Goal: Book appointment/travel/reservation

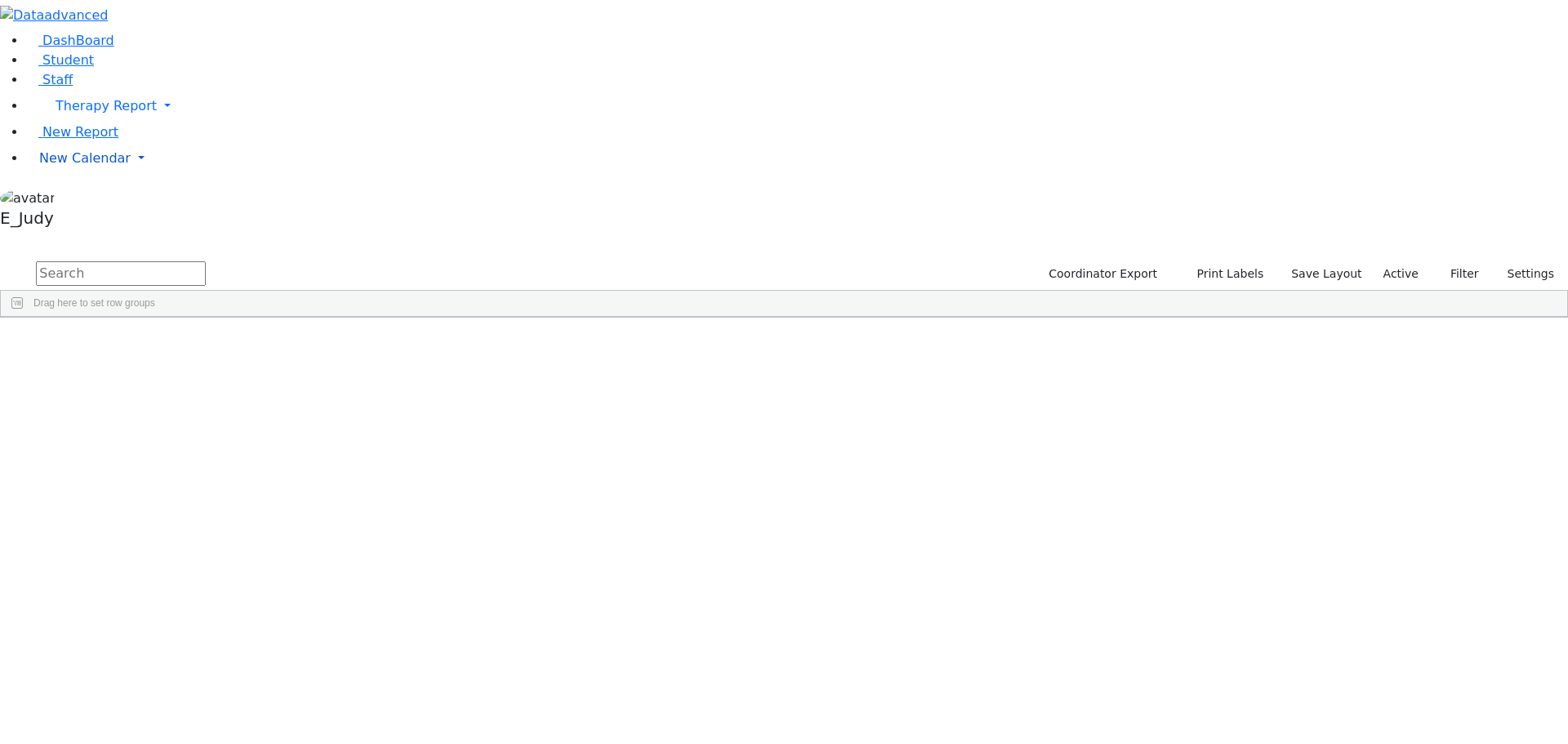
click at [151, 123] on link "New Calendar" at bounding box center [797, 106] width 1542 height 33
click at [94, 201] on link "Calendar" at bounding box center [64, 191] width 58 height 20
click at [156, 123] on link "New Calendar" at bounding box center [797, 106] width 1542 height 33
click at [102, 218] on span "Teacher Report" at bounding box center [88, 210] width 98 height 16
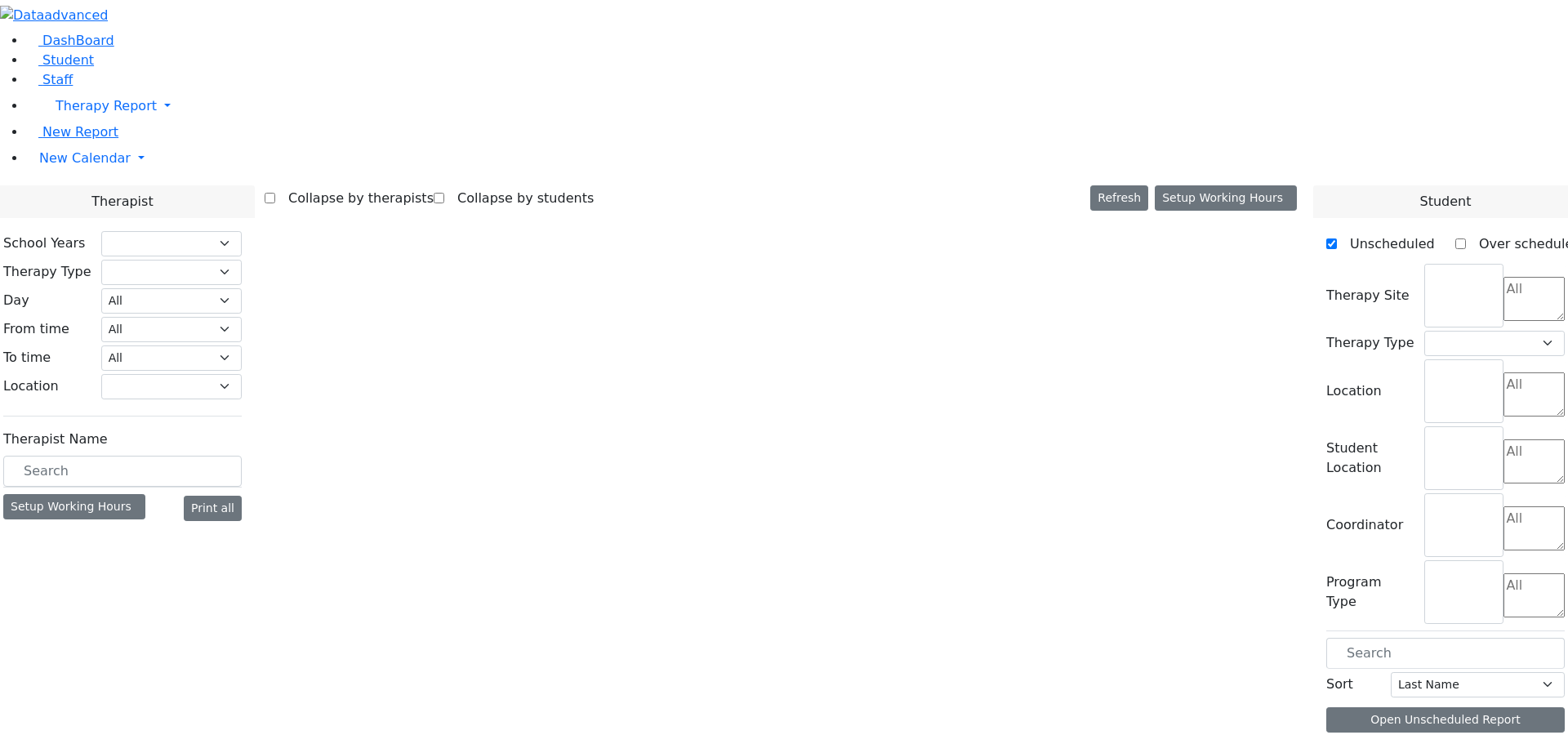
checkbox input "false"
select select "212"
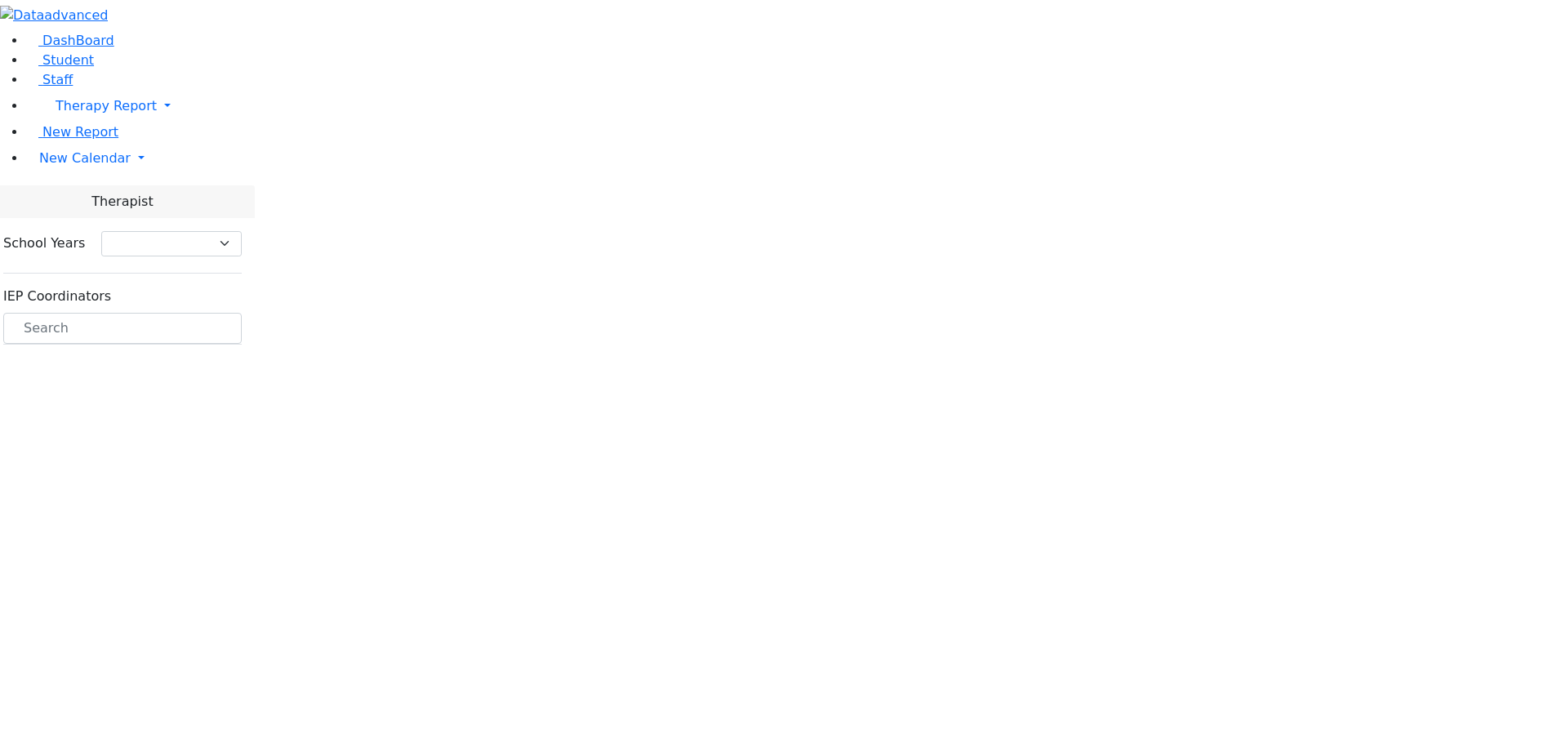
select select "212"
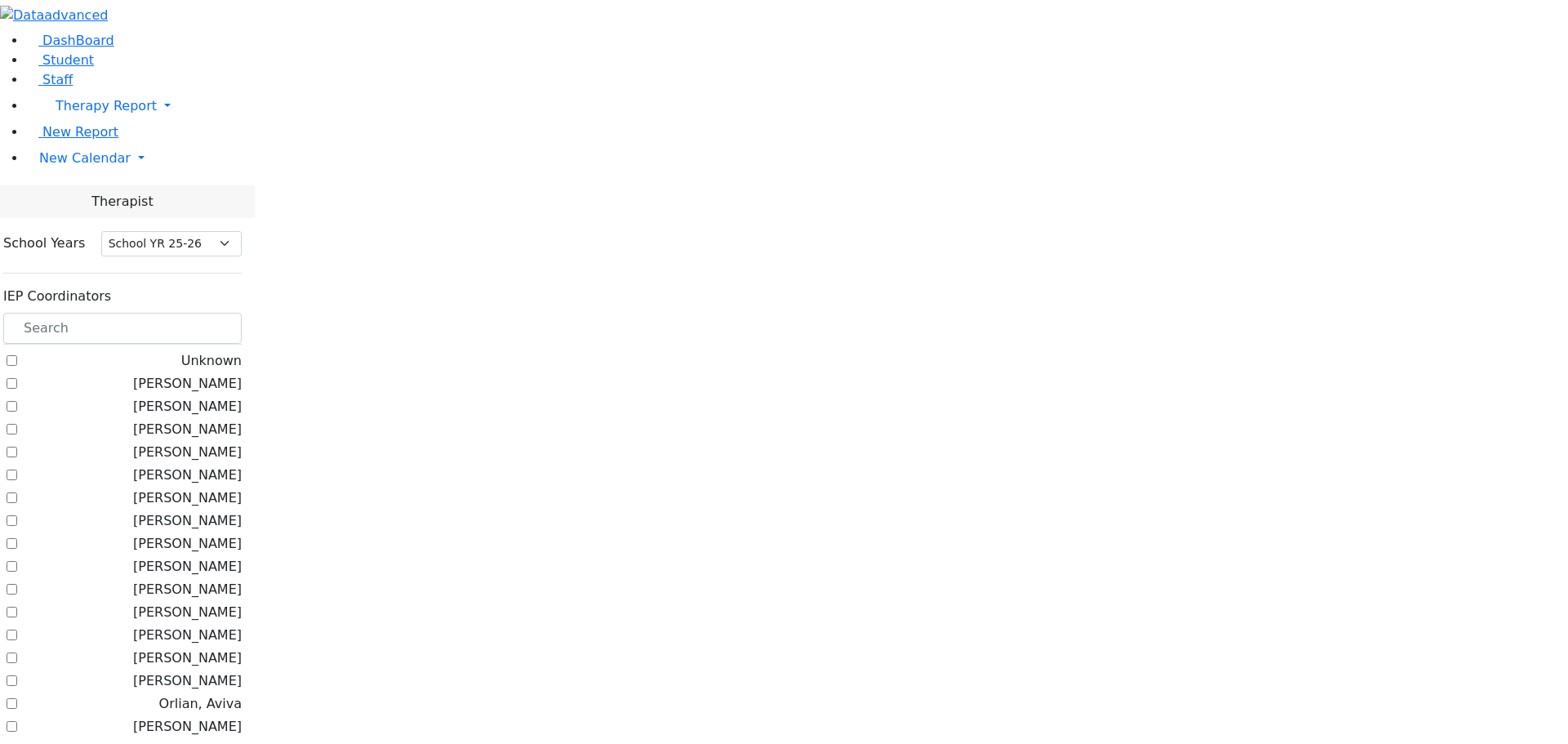
scroll to position [735, 0]
checkbox input "true"
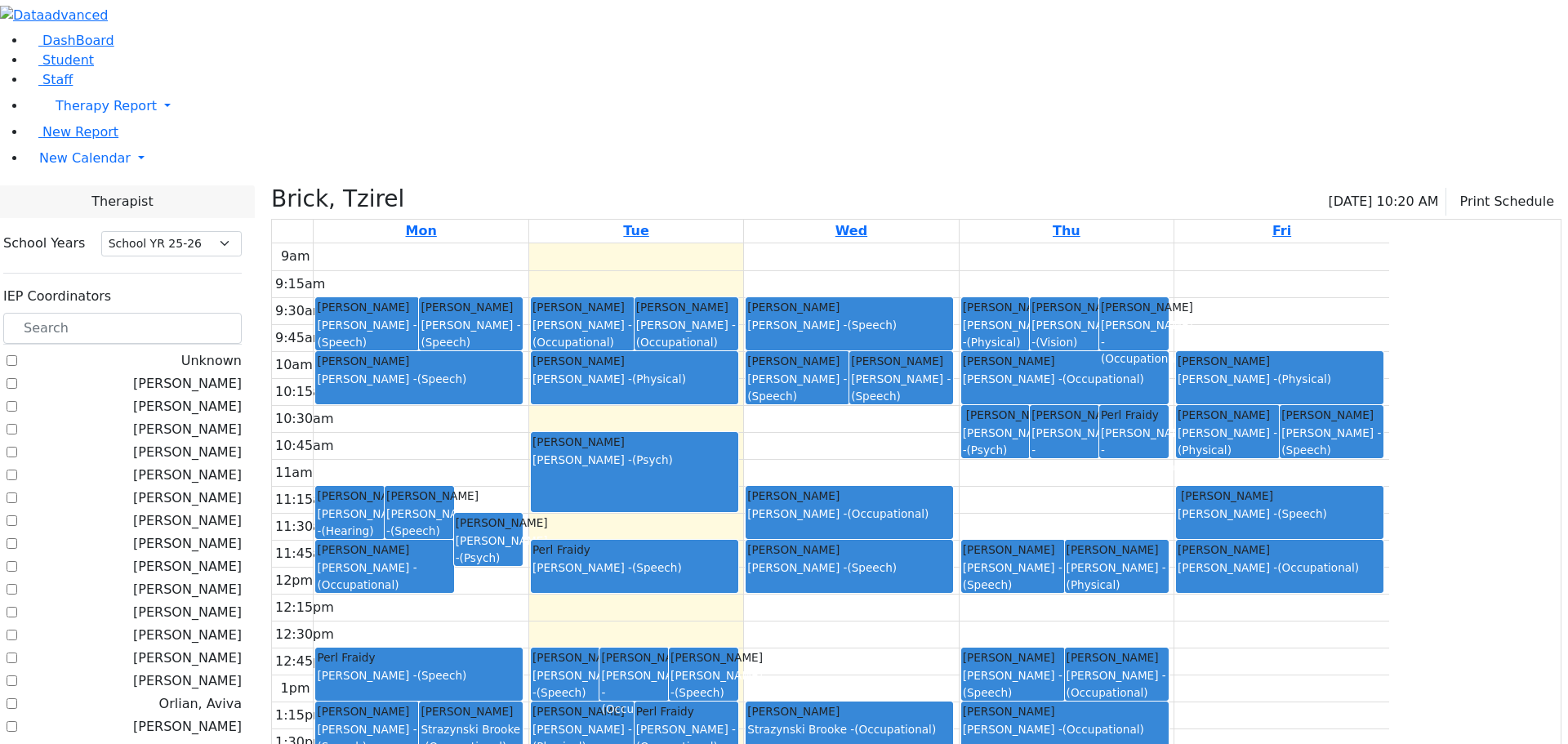
scroll to position [490, 0]
checkbox input "true"
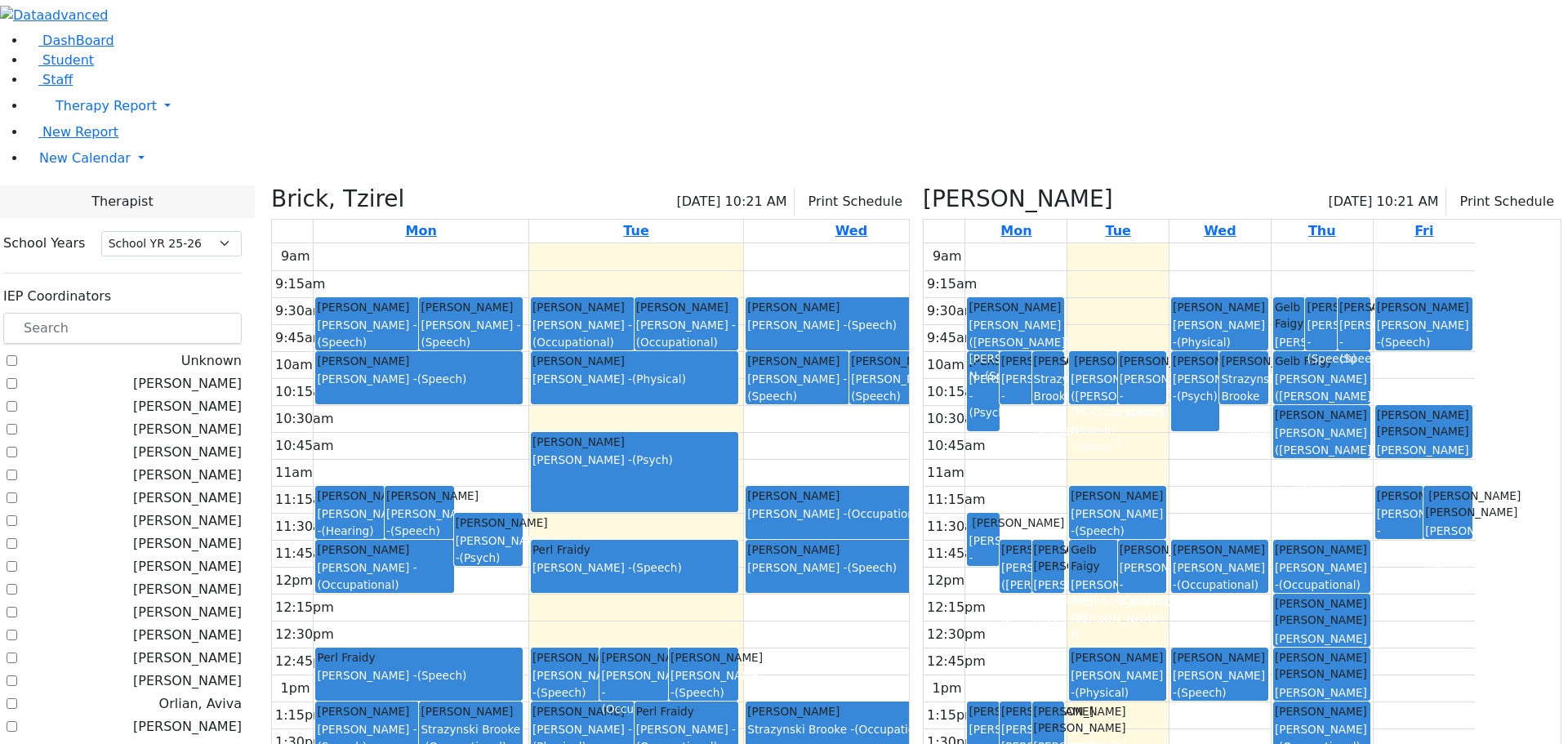
scroll to position [255, 0]
checkbox input "true"
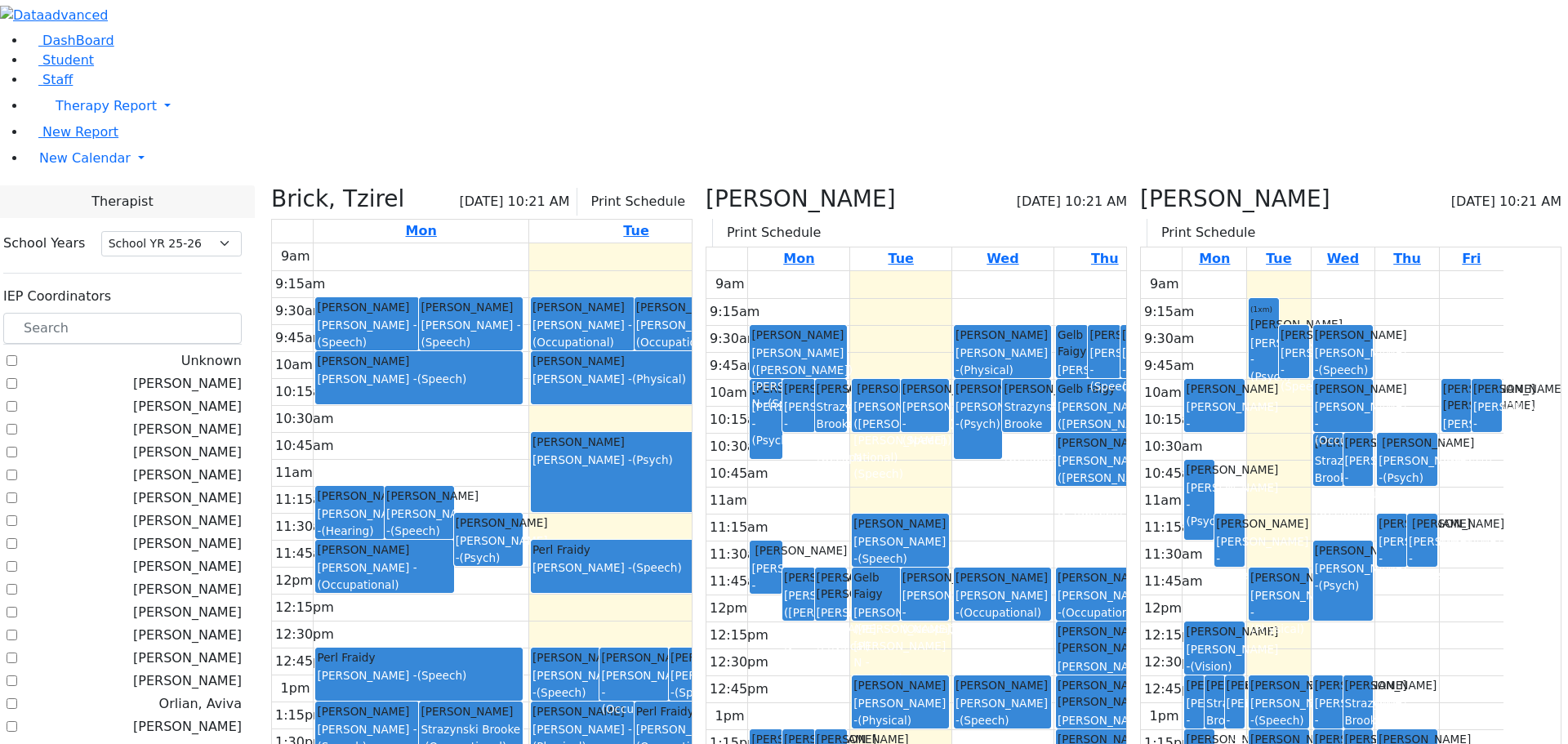
scroll to position [81, 0]
click at [222, 313] on input "text" at bounding box center [123, 328] width 239 height 31
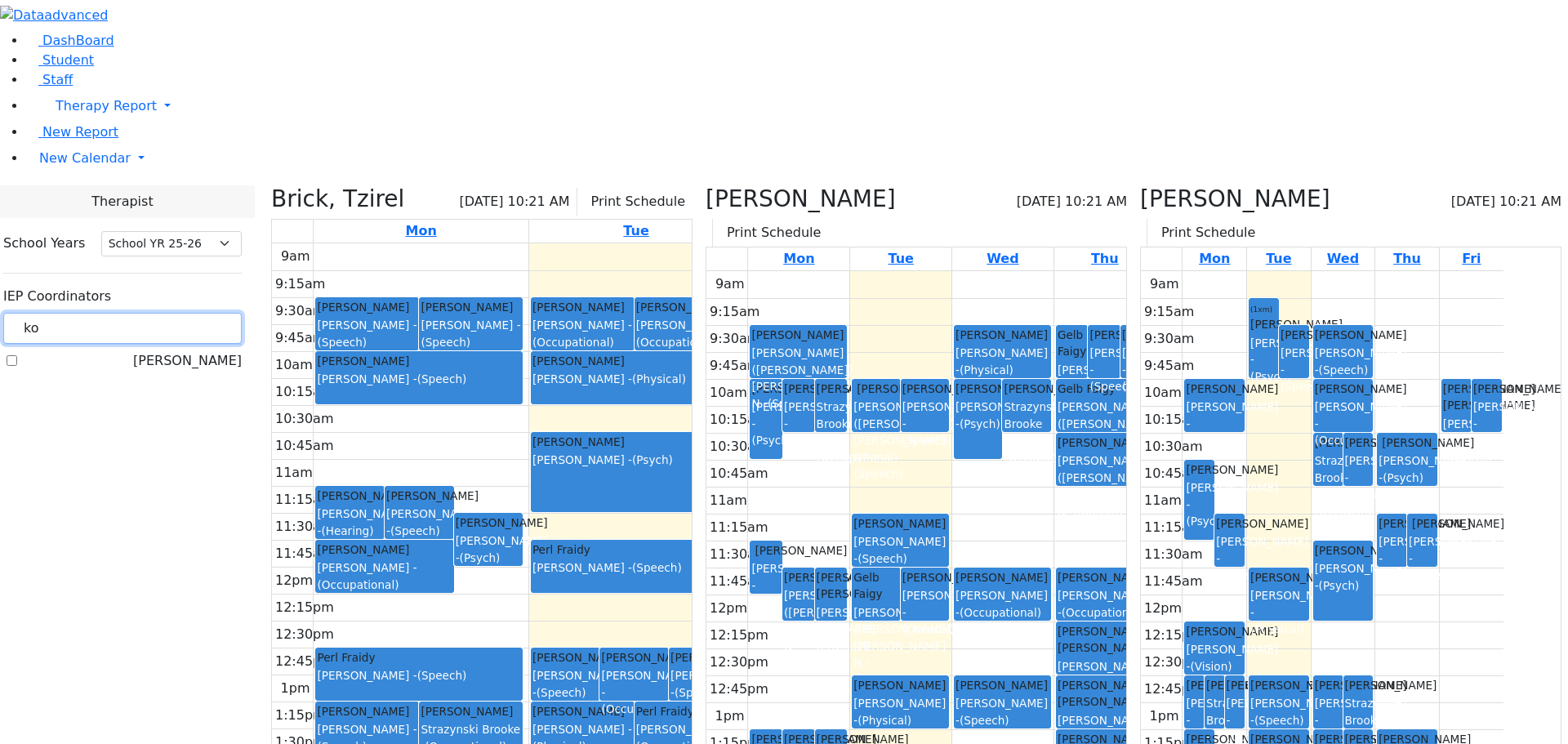
type input "ko"
click at [204, 351] on label "Kosowsky, Elana" at bounding box center [188, 361] width 109 height 20
click at [17, 356] on input "Kosowsky, Elana" at bounding box center [12, 360] width 11 height 11
checkbox input "true"
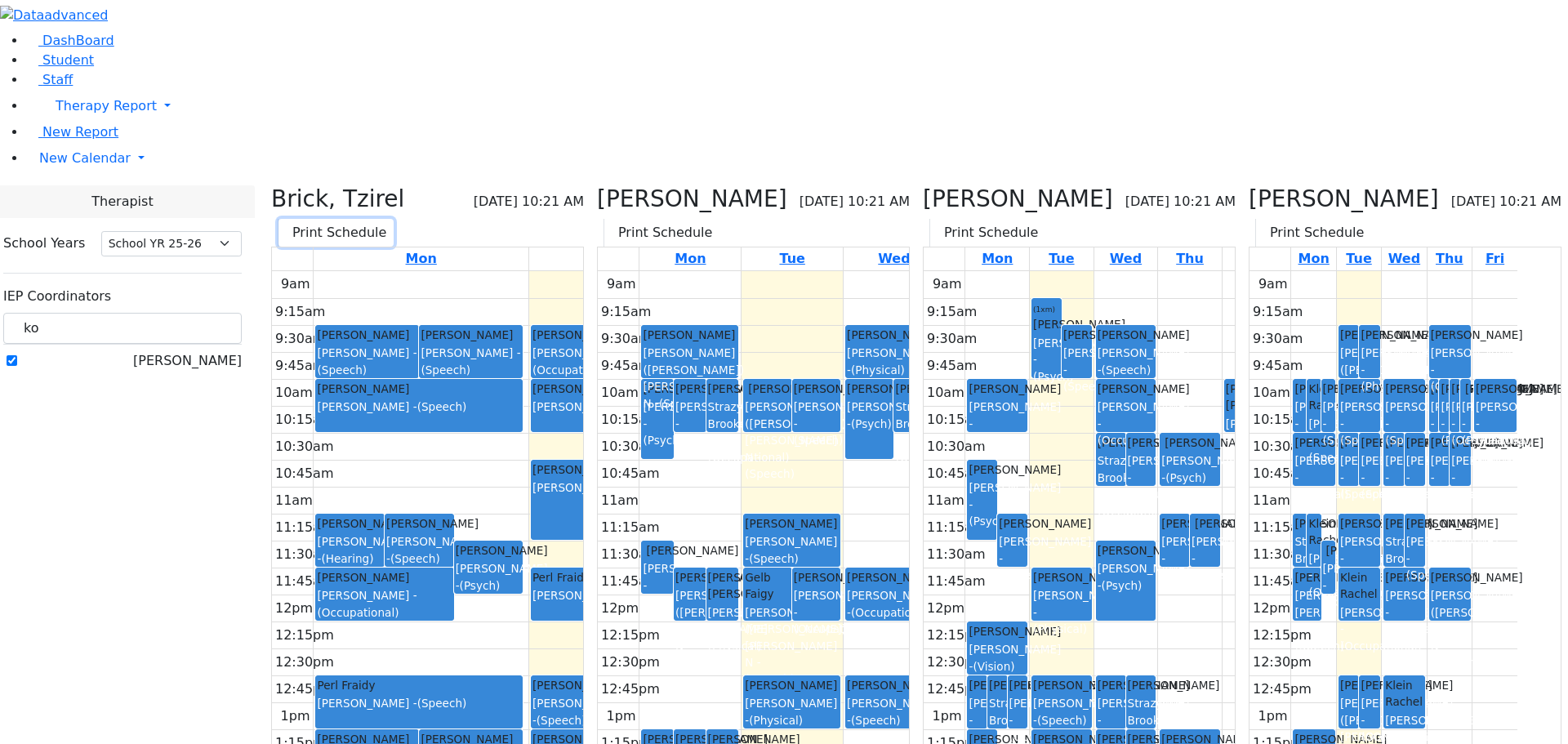
click at [289, 225] on icon "button" at bounding box center [289, 232] width 0 height 16
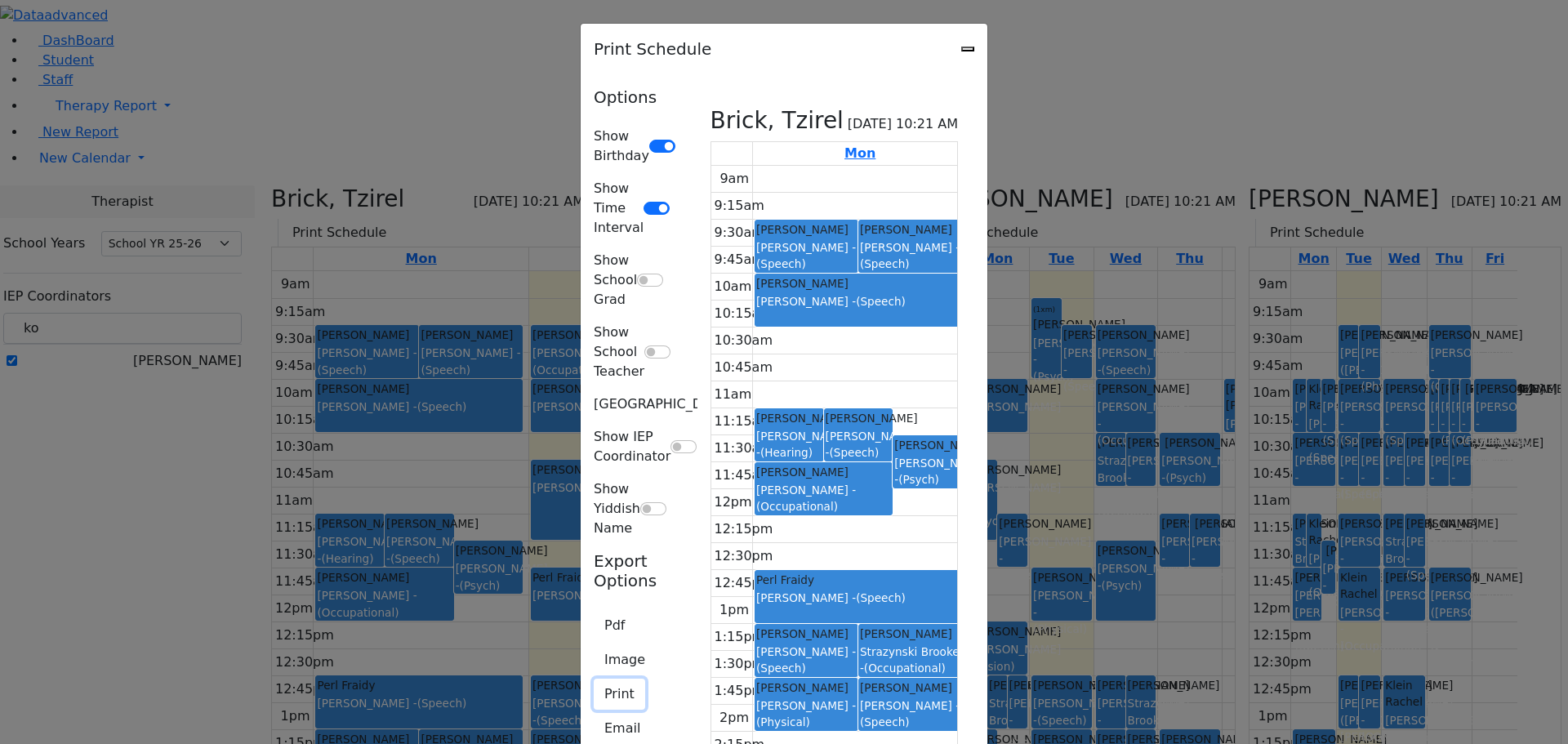
click at [593, 678] on button "Print" at bounding box center [619, 694] width 52 height 31
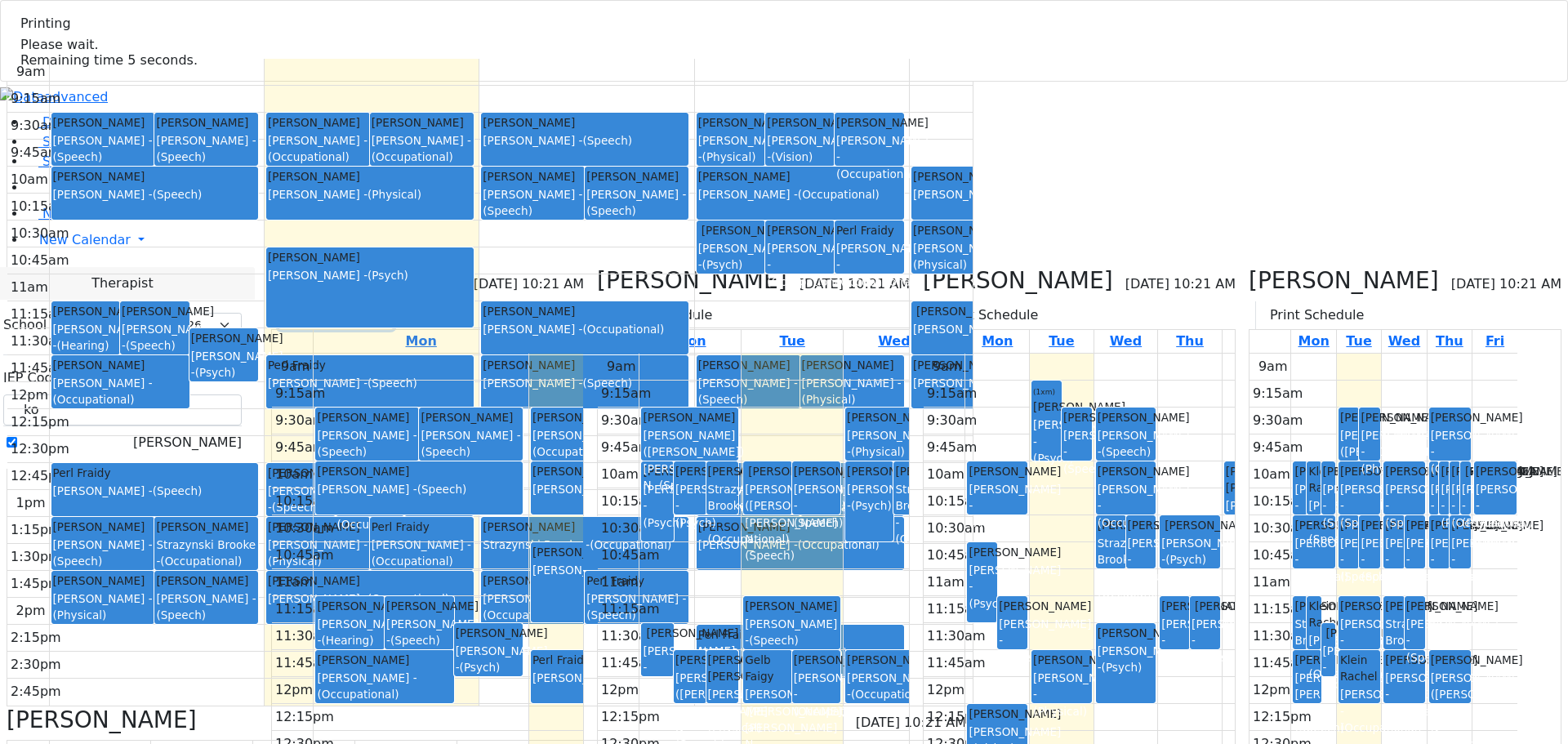
click at [393, 301] on button "Print Schedule" at bounding box center [336, 315] width 115 height 28
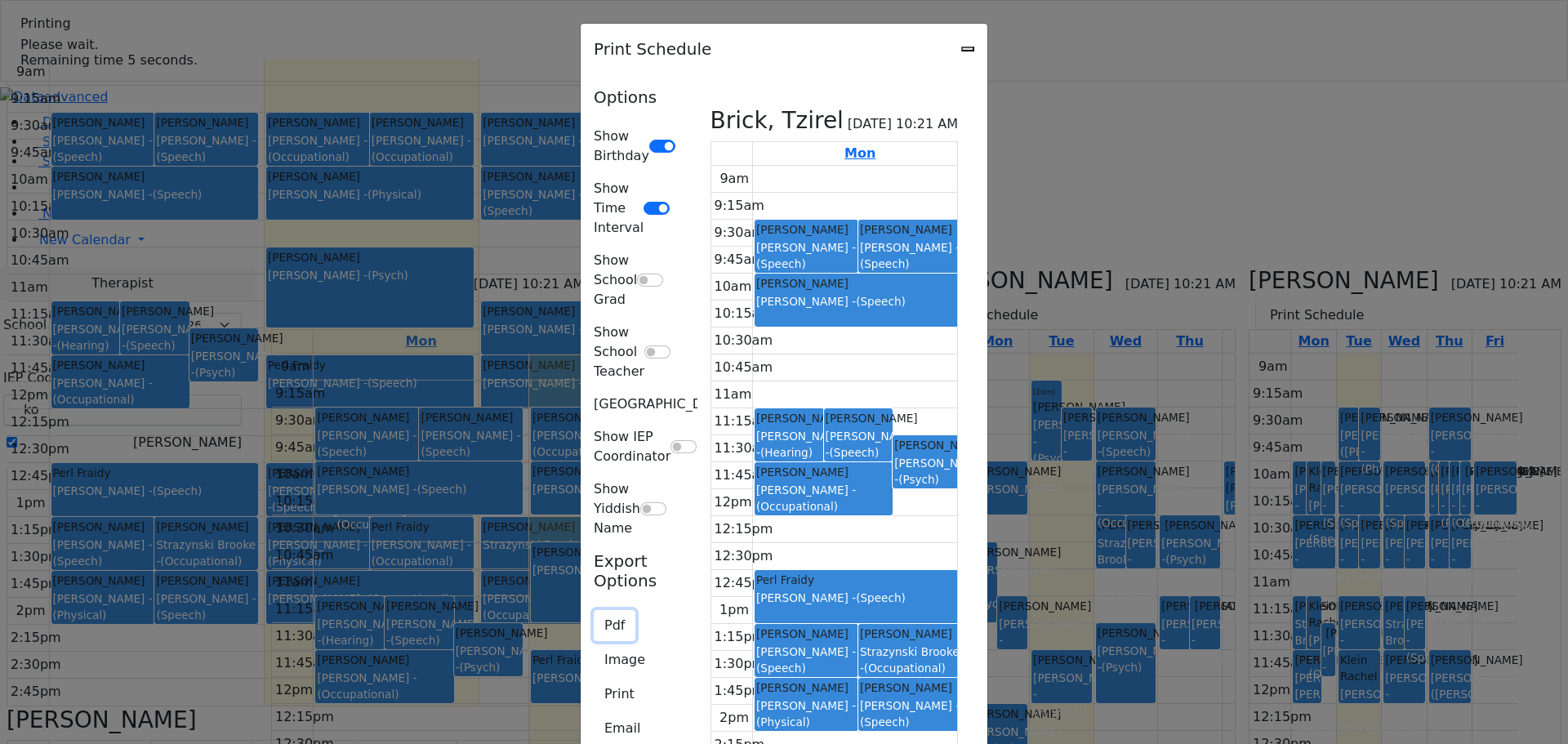
click at [593, 610] on button "Pdf" at bounding box center [614, 625] width 42 height 31
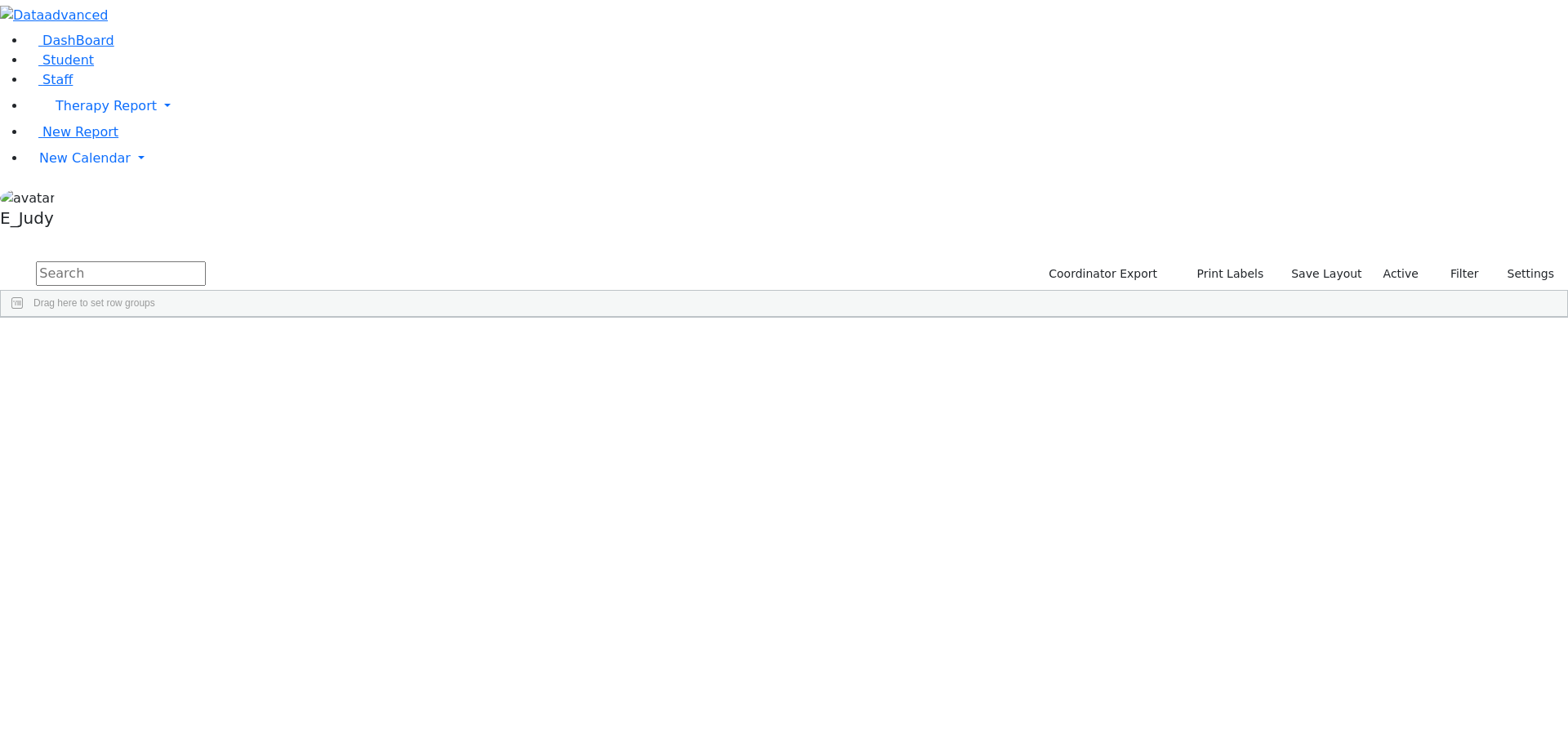
click at [206, 261] on input "text" at bounding box center [121, 273] width 170 height 25
click at [155, 123] on link "New Calendar" at bounding box center [797, 106] width 1542 height 33
click at [100, 218] on span "Teacher Report" at bounding box center [88, 210] width 98 height 16
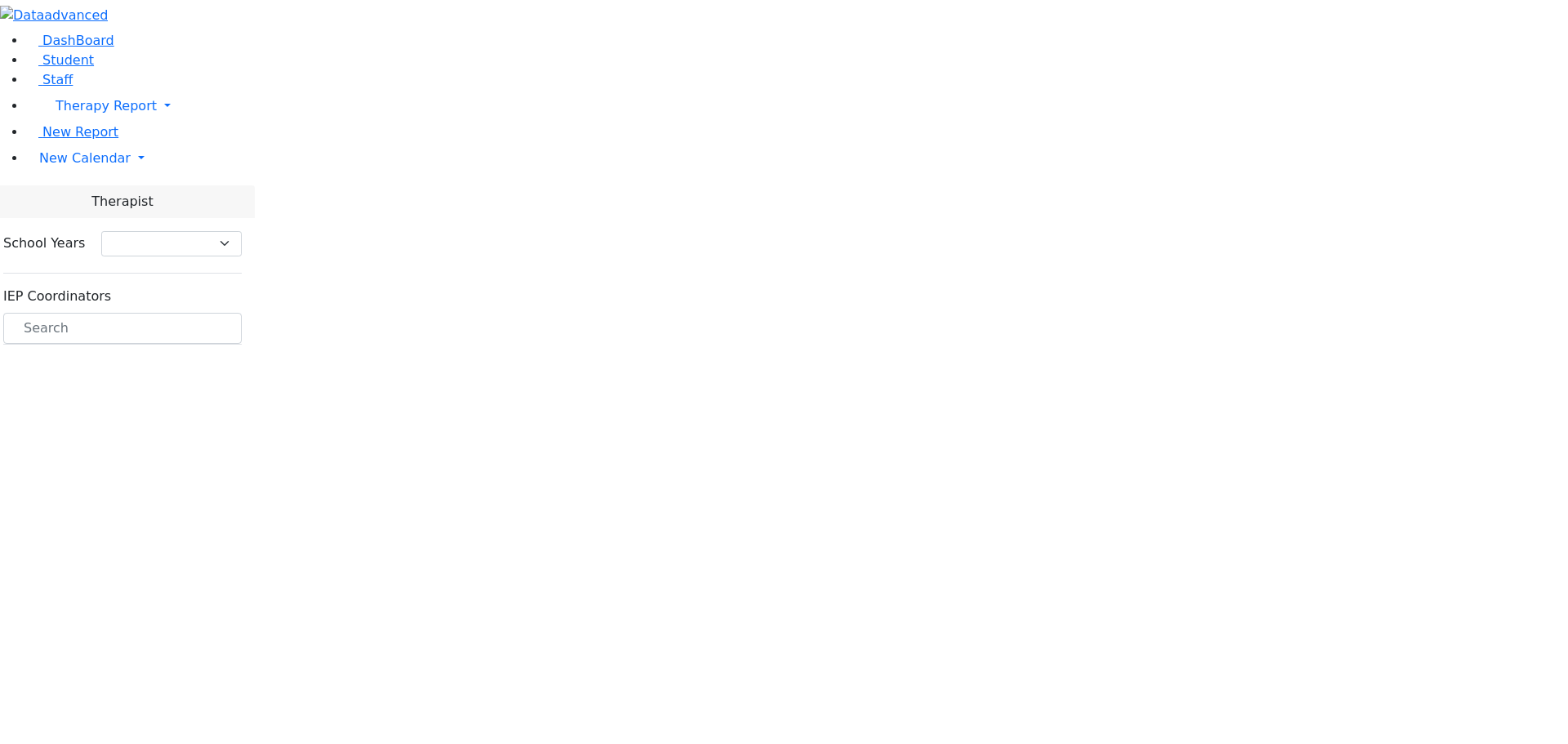
select select "212"
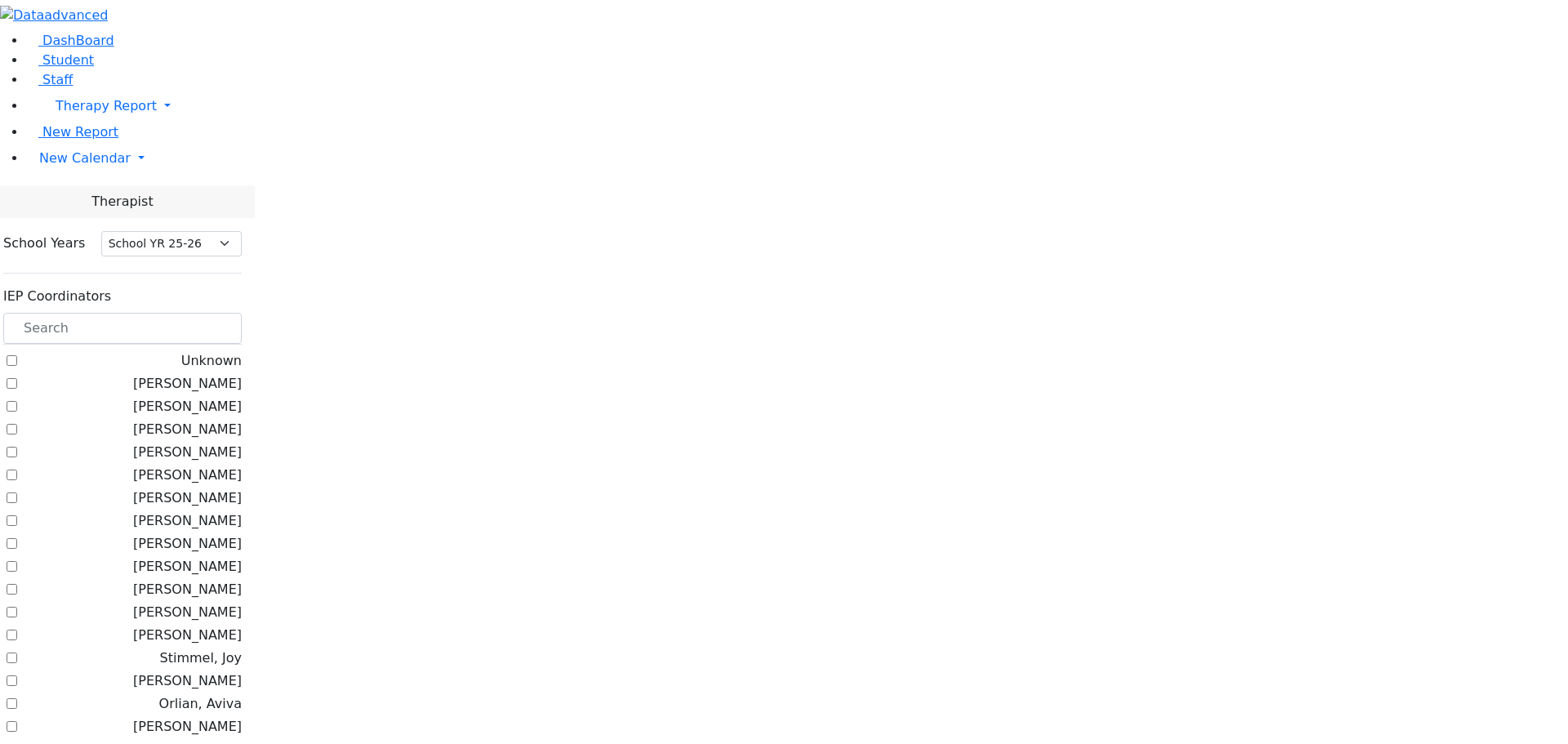
scroll to position [327, 0]
checkbox input "true"
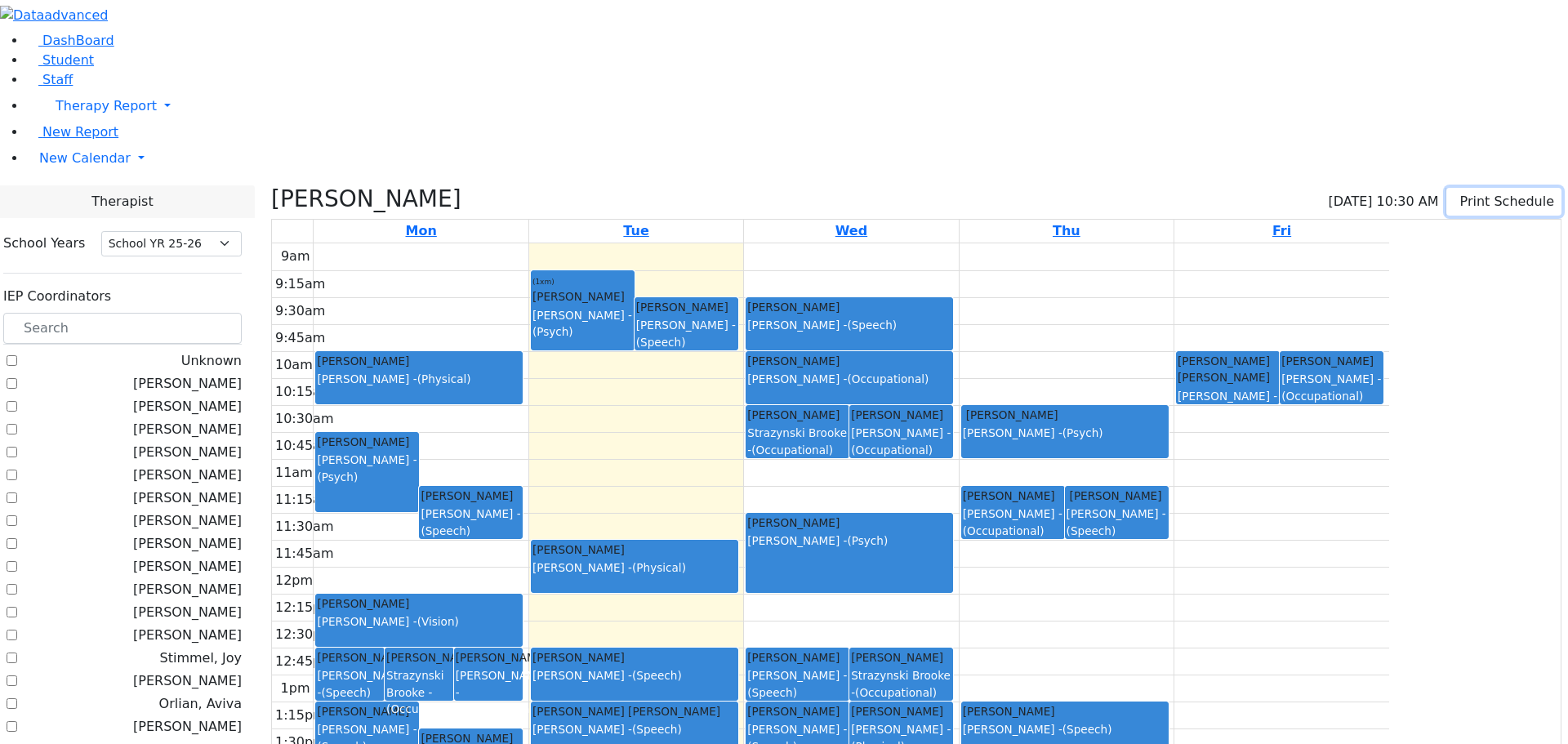
click at [1455, 188] on button "Print Schedule" at bounding box center [1504, 202] width 115 height 28
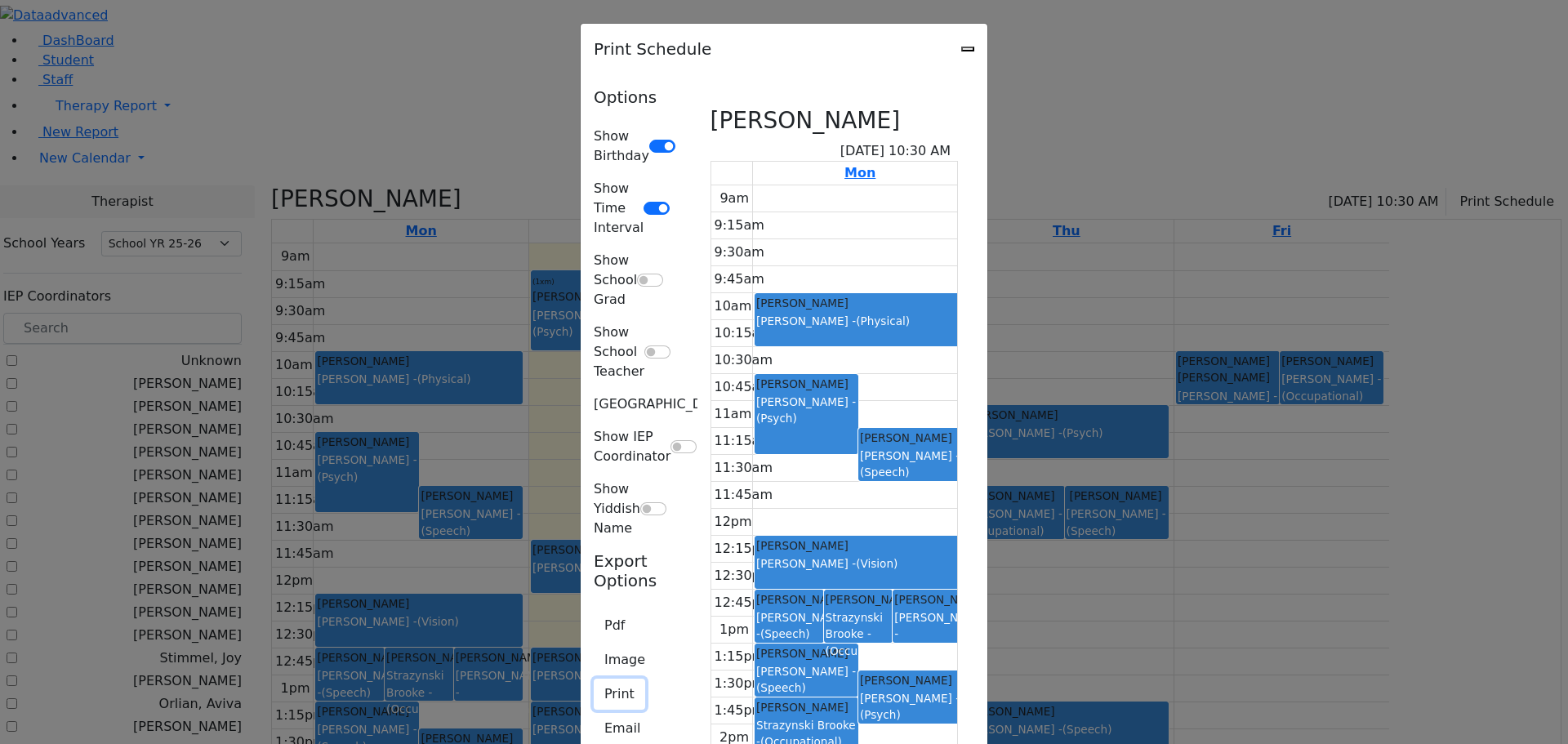
click at [593, 678] on button "Print" at bounding box center [619, 694] width 52 height 31
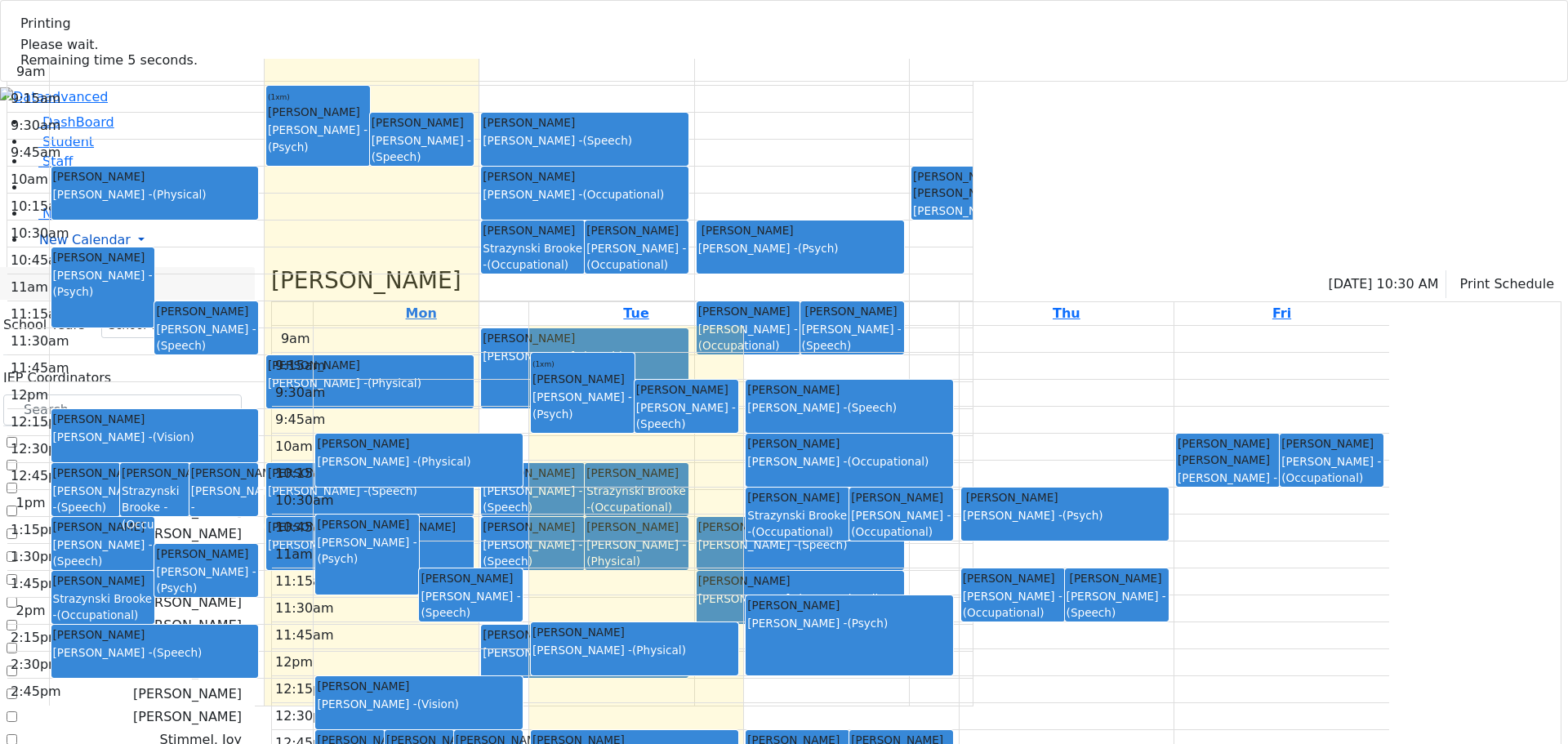
click at [152, 204] on link "New Calendar" at bounding box center [797, 188] width 1542 height 33
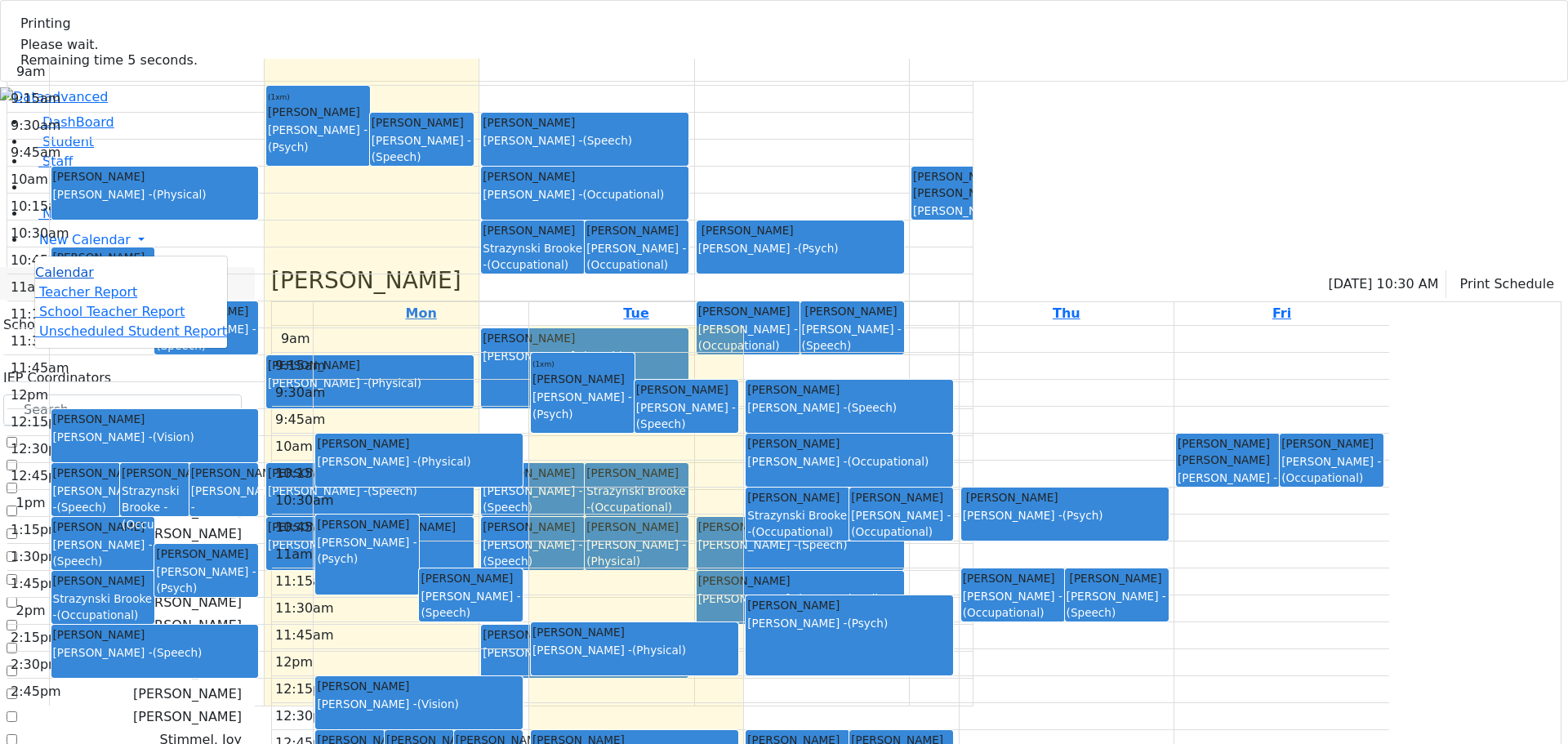
click at [94, 278] on link "Calendar" at bounding box center [64, 272] width 58 height 20
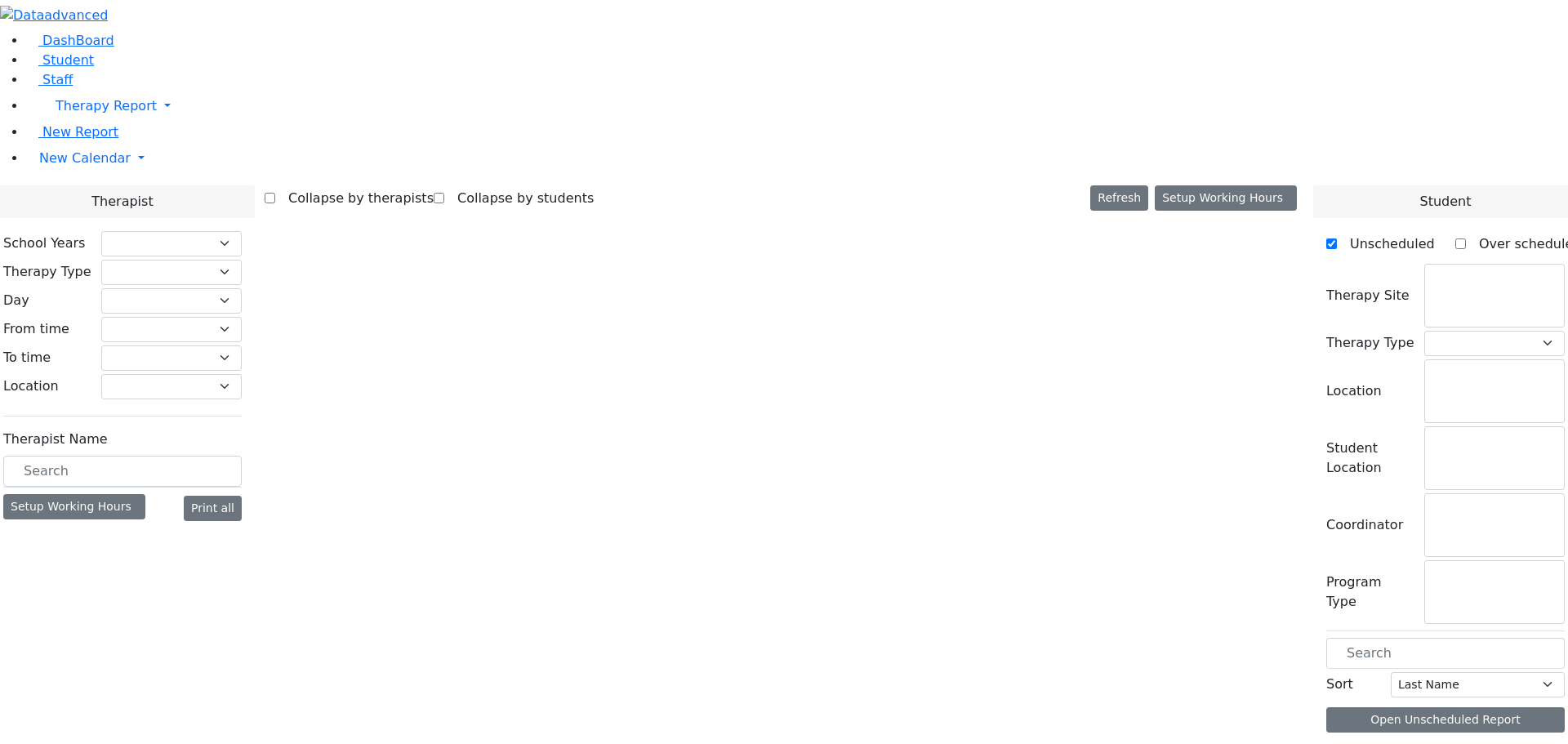
checkbox input "false"
select select "212"
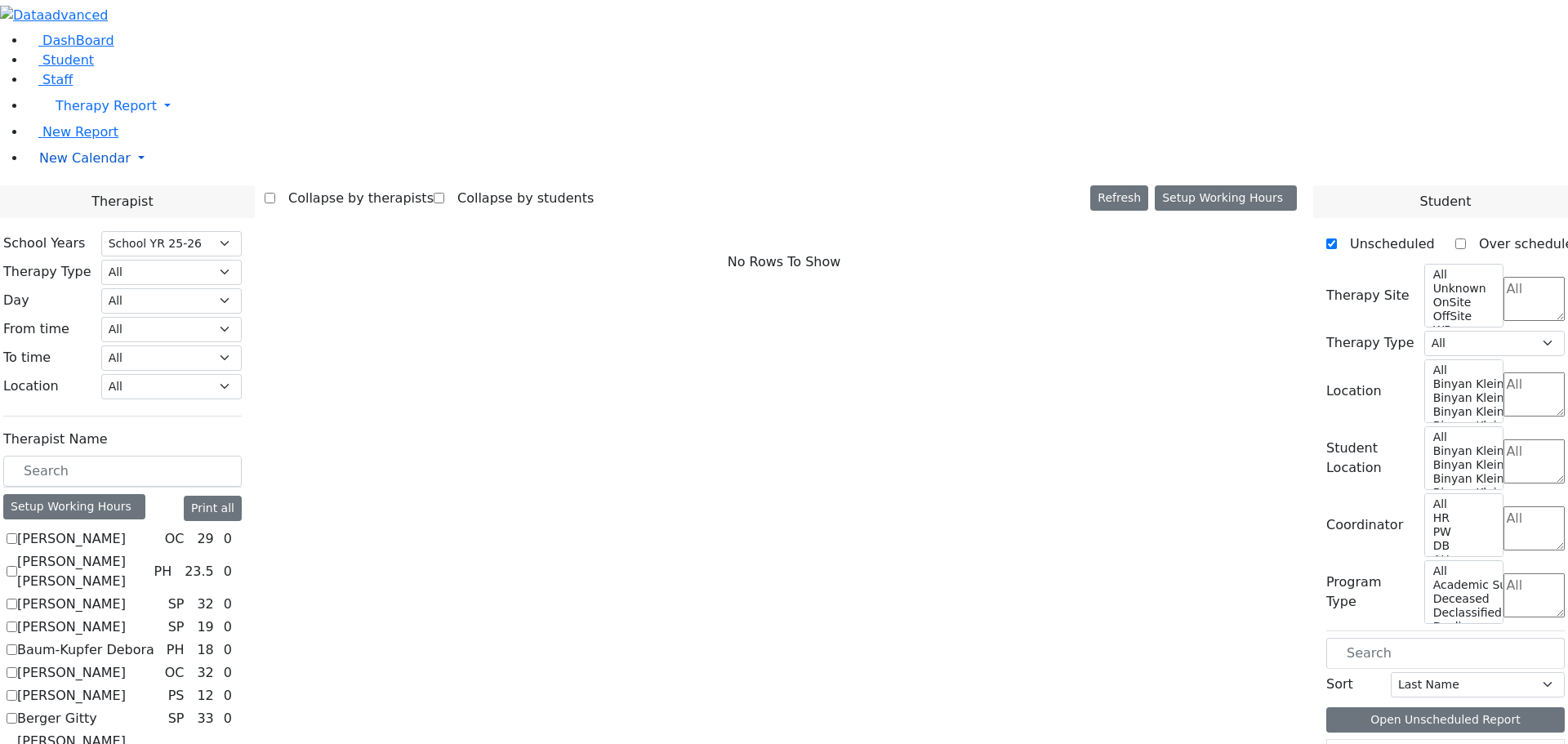
click at [156, 123] on link "New Calendar" at bounding box center [797, 106] width 1542 height 33
click at [94, 201] on link "Calendar" at bounding box center [64, 191] width 58 height 20
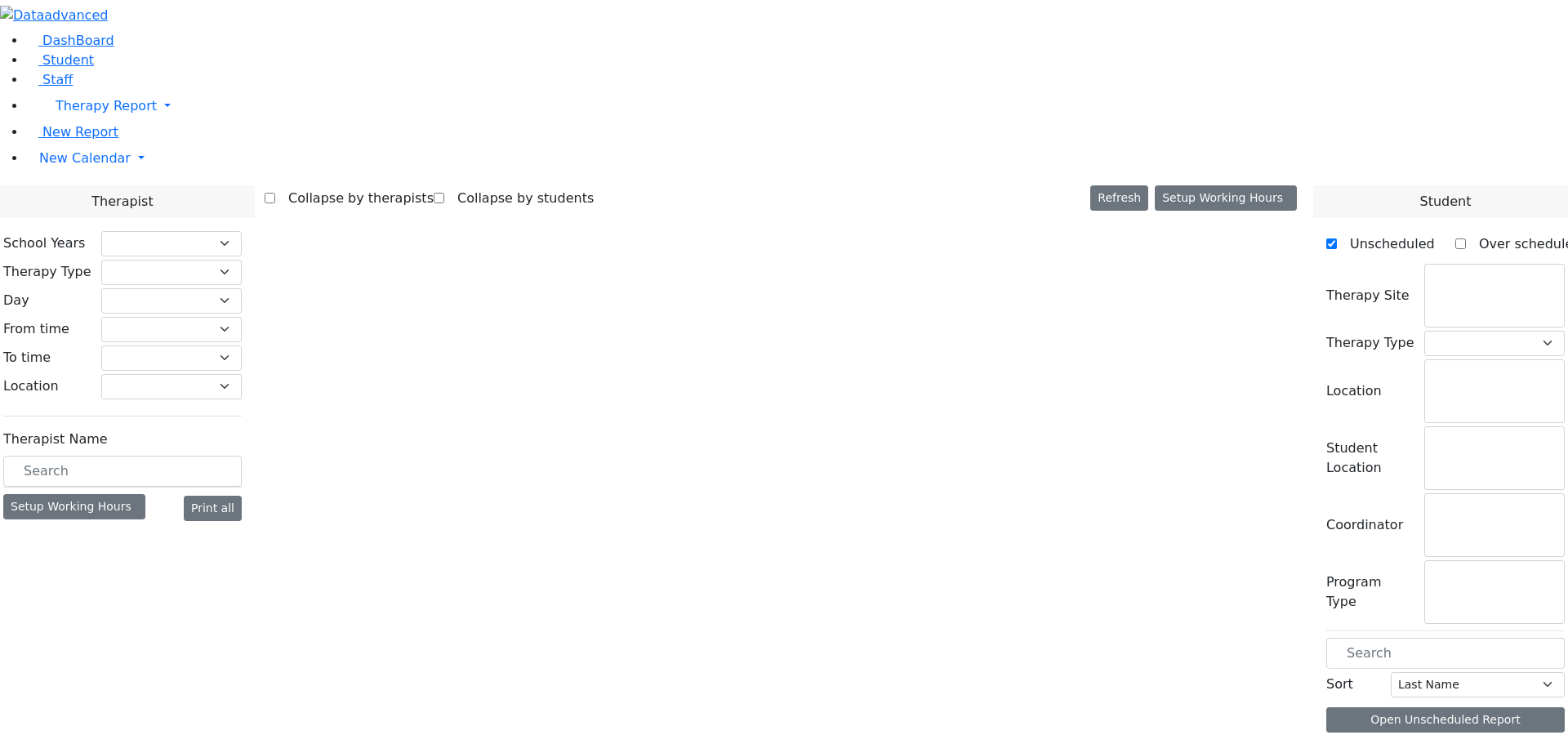
select select "212"
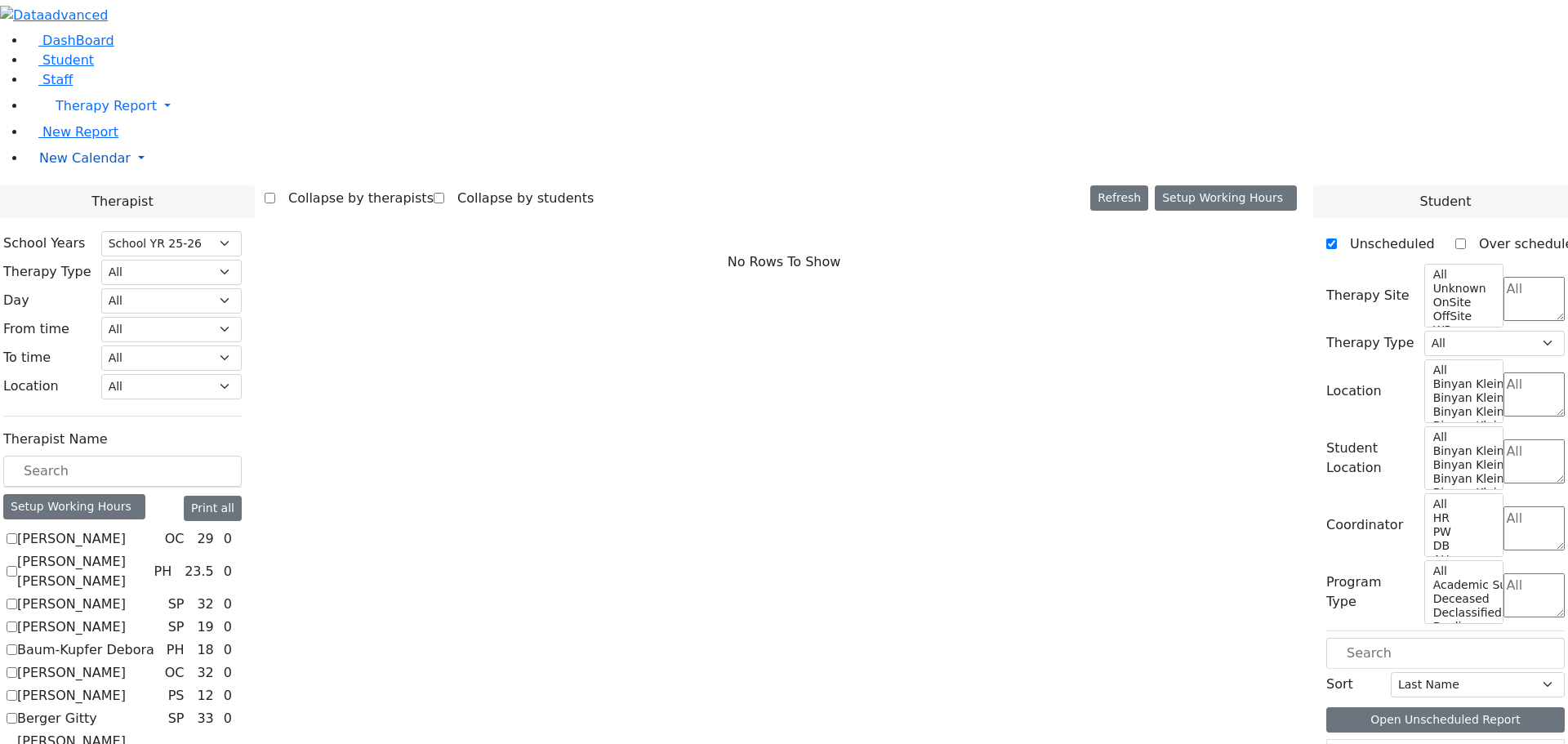
click at [154, 123] on link "New Calendar" at bounding box center [797, 106] width 1542 height 33
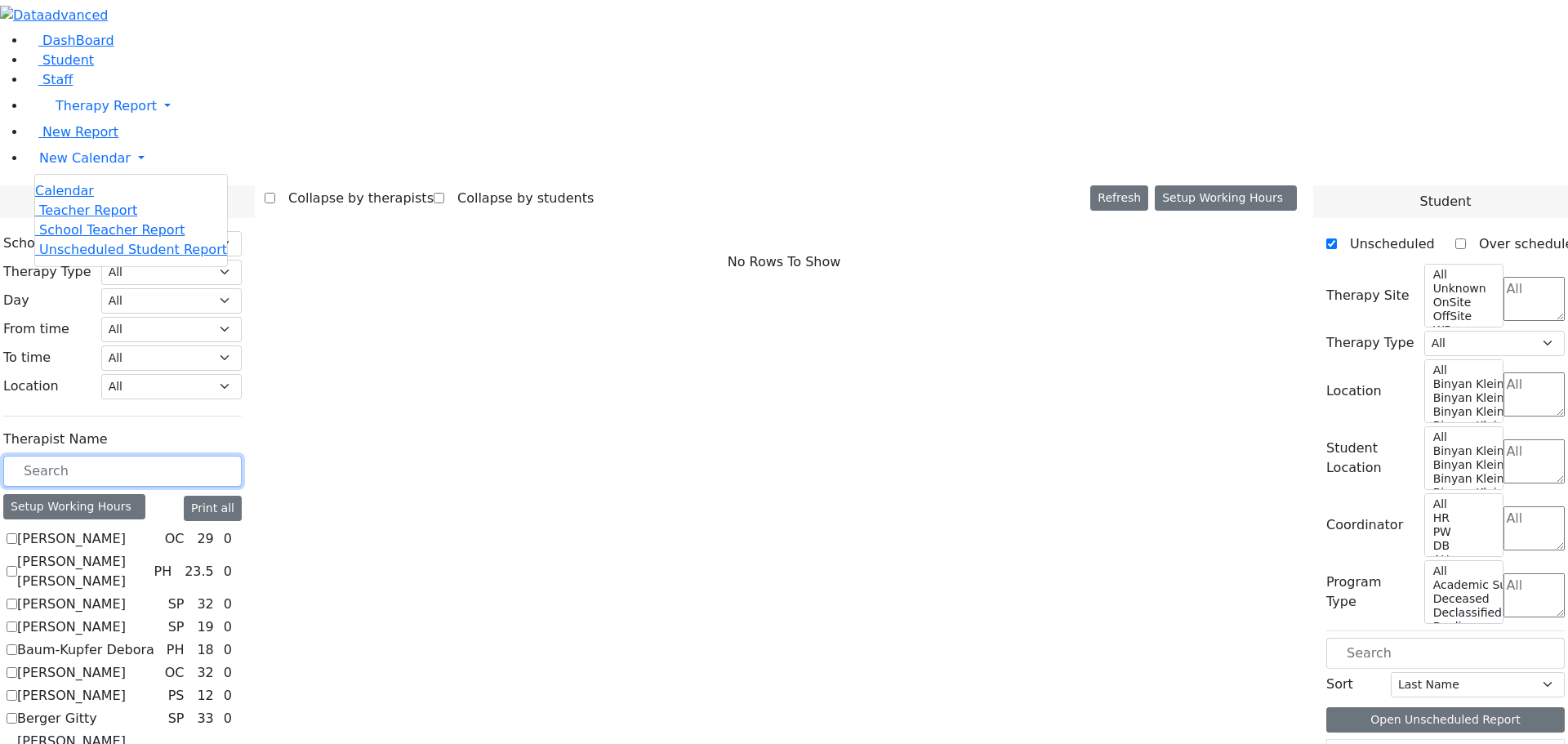
click at [238, 456] on input "text" at bounding box center [123, 472] width 239 height 31
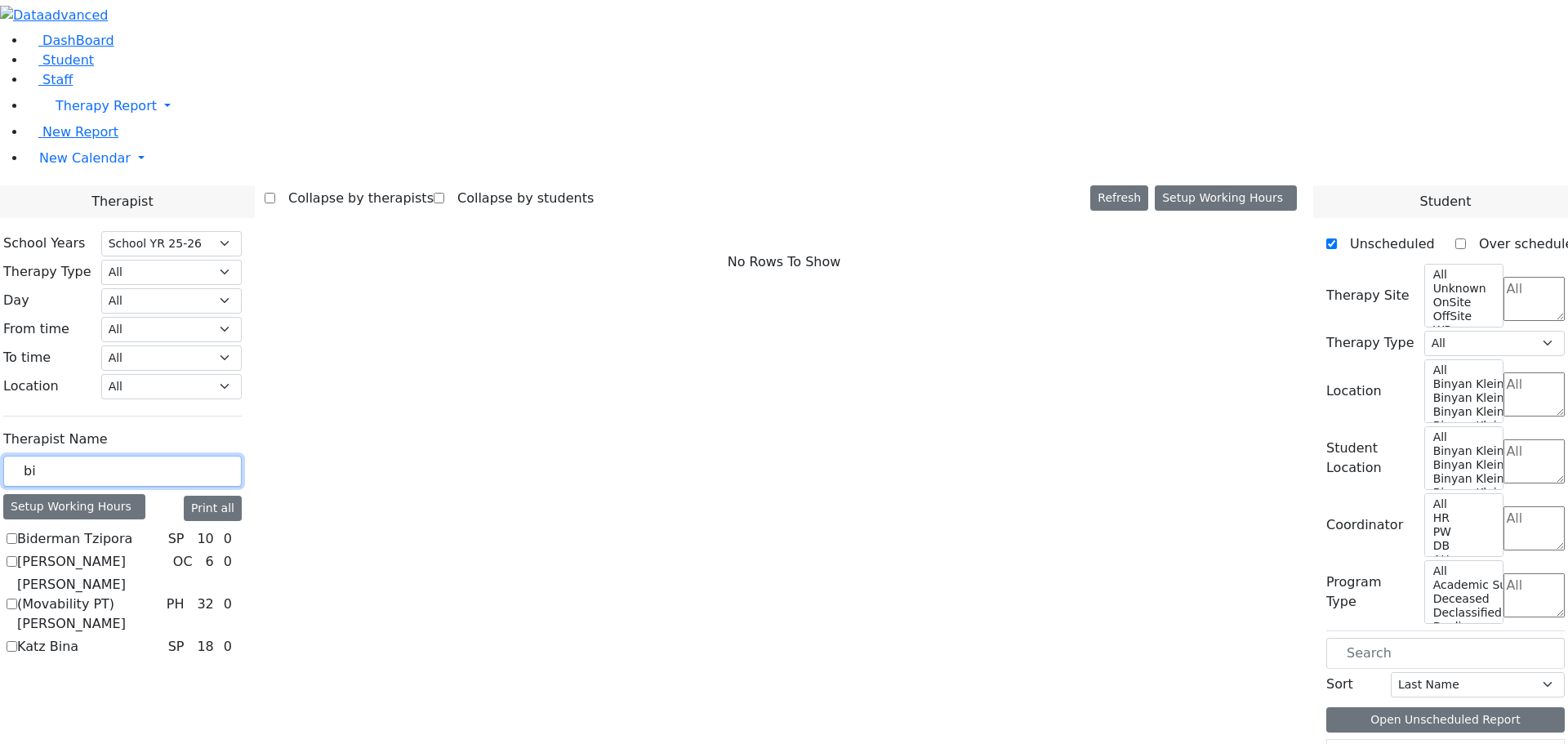
type input "bi"
click at [133, 529] on label "Biderman Tzipora" at bounding box center [75, 539] width 115 height 20
click at [17, 533] on input "Biderman Tzipora" at bounding box center [12, 538] width 11 height 11
checkbox input "true"
select select "3"
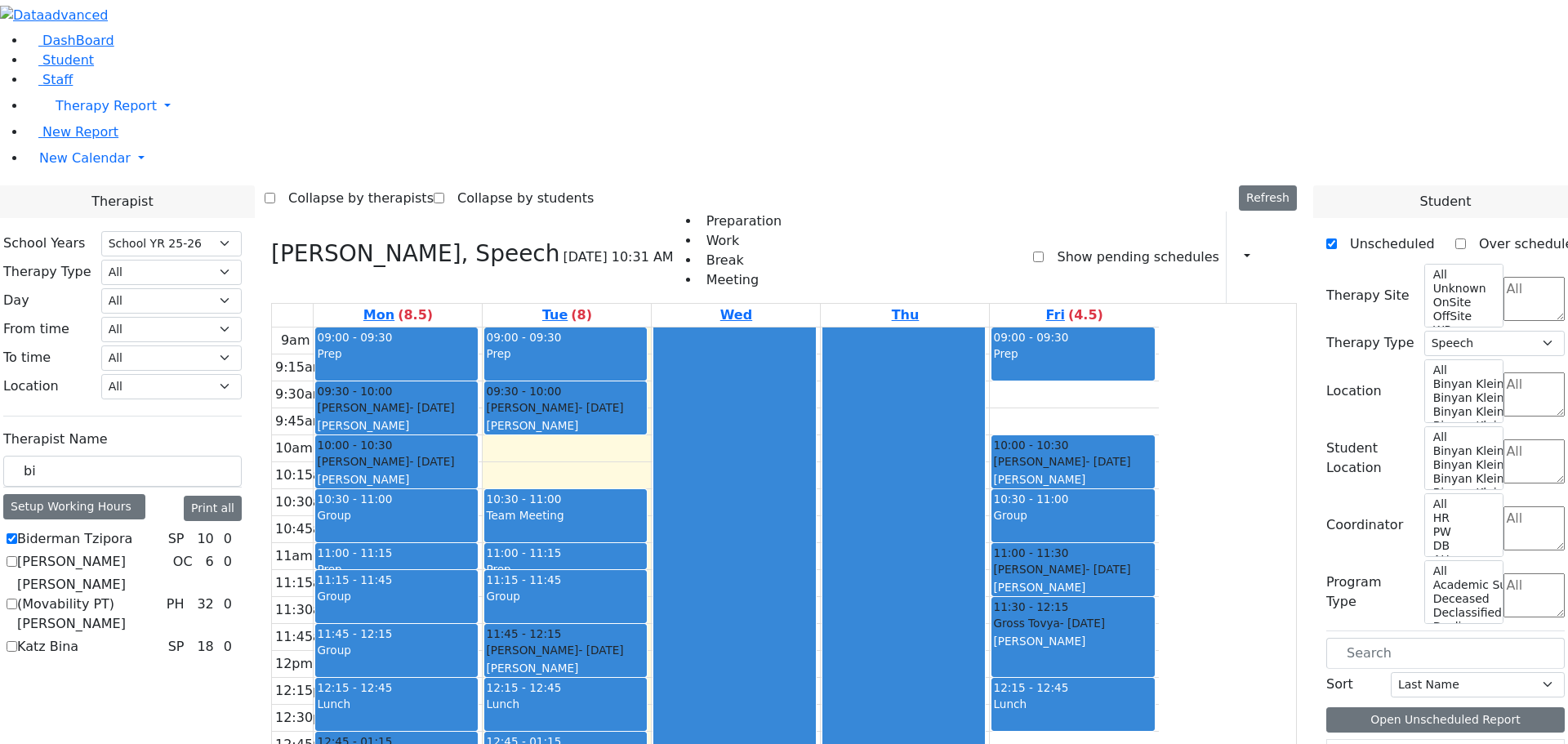
scroll to position [1081, 0]
drag, startPoint x: 1382, startPoint y: 622, endPoint x: 761, endPoint y: 230, distance: 734.4
drag, startPoint x: 1407, startPoint y: 618, endPoint x: 964, endPoint y: 369, distance: 508.2
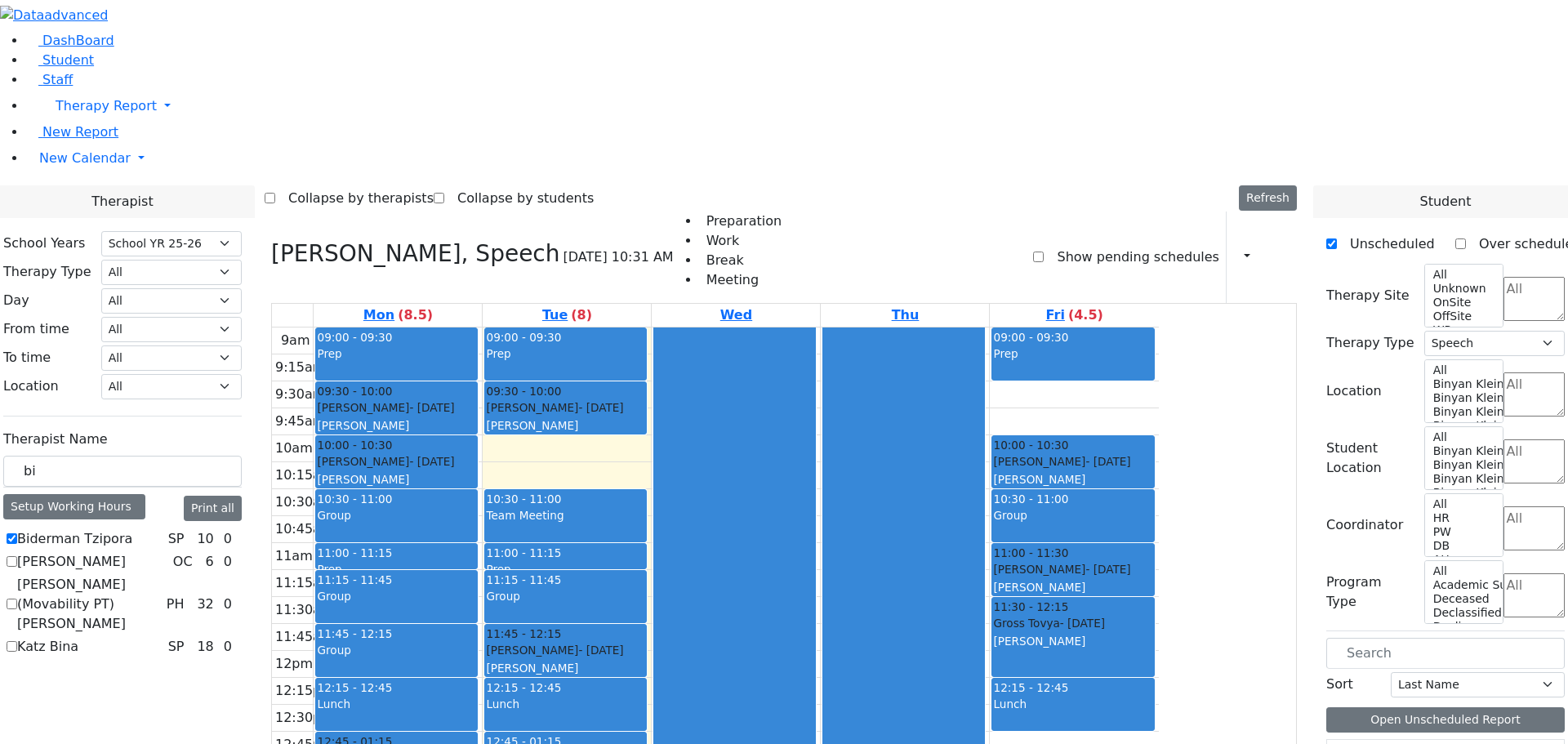
drag, startPoint x: 1408, startPoint y: 621, endPoint x: 750, endPoint y: 208, distance: 776.9
drag, startPoint x: 239, startPoint y: 284, endPoint x: 205, endPoint y: 280, distance: 34.2
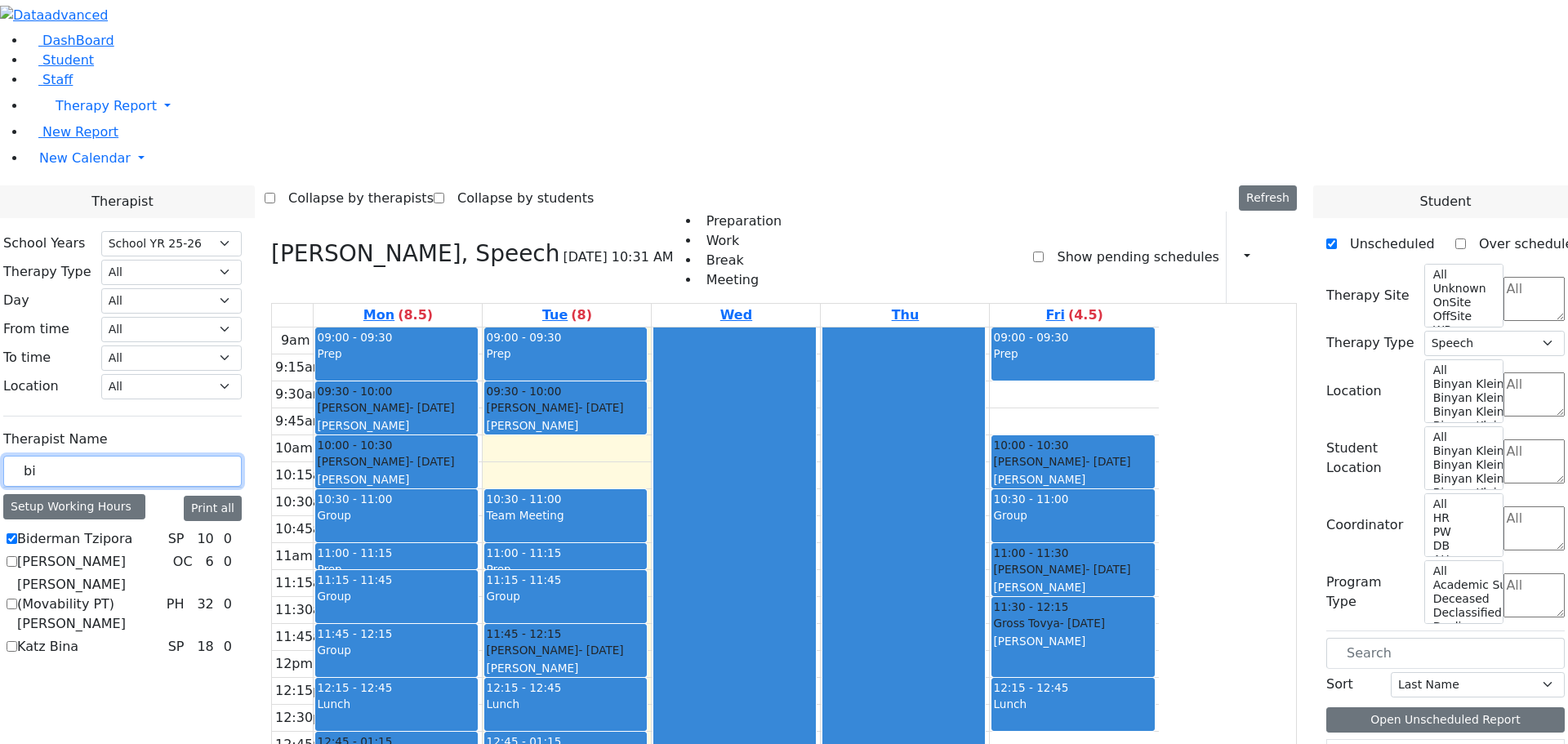
click at [205, 456] on div "bi" at bounding box center [123, 472] width 239 height 32
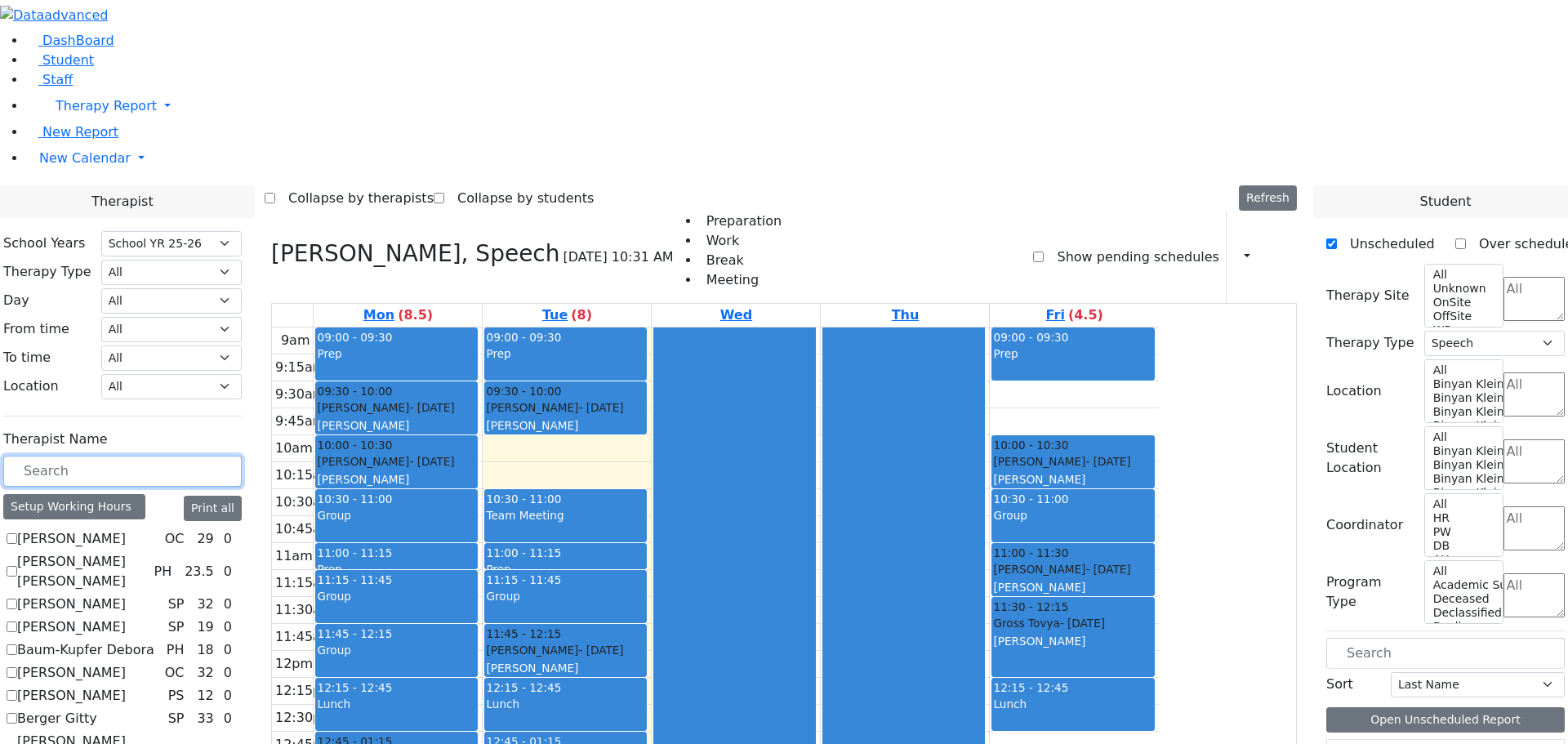
drag, startPoint x: 1375, startPoint y: 620, endPoint x: 755, endPoint y: 276, distance: 709.0
click at [1159, 629] on div "9am 9:15am 9:30am 9:45am 10am 10:15am 10:30am 10:45am 11am 11:15am 11:30am 11:4…" at bounding box center [714, 651] width 886 height 647
click at [242, 456] on input "text" at bounding box center [123, 472] width 239 height 31
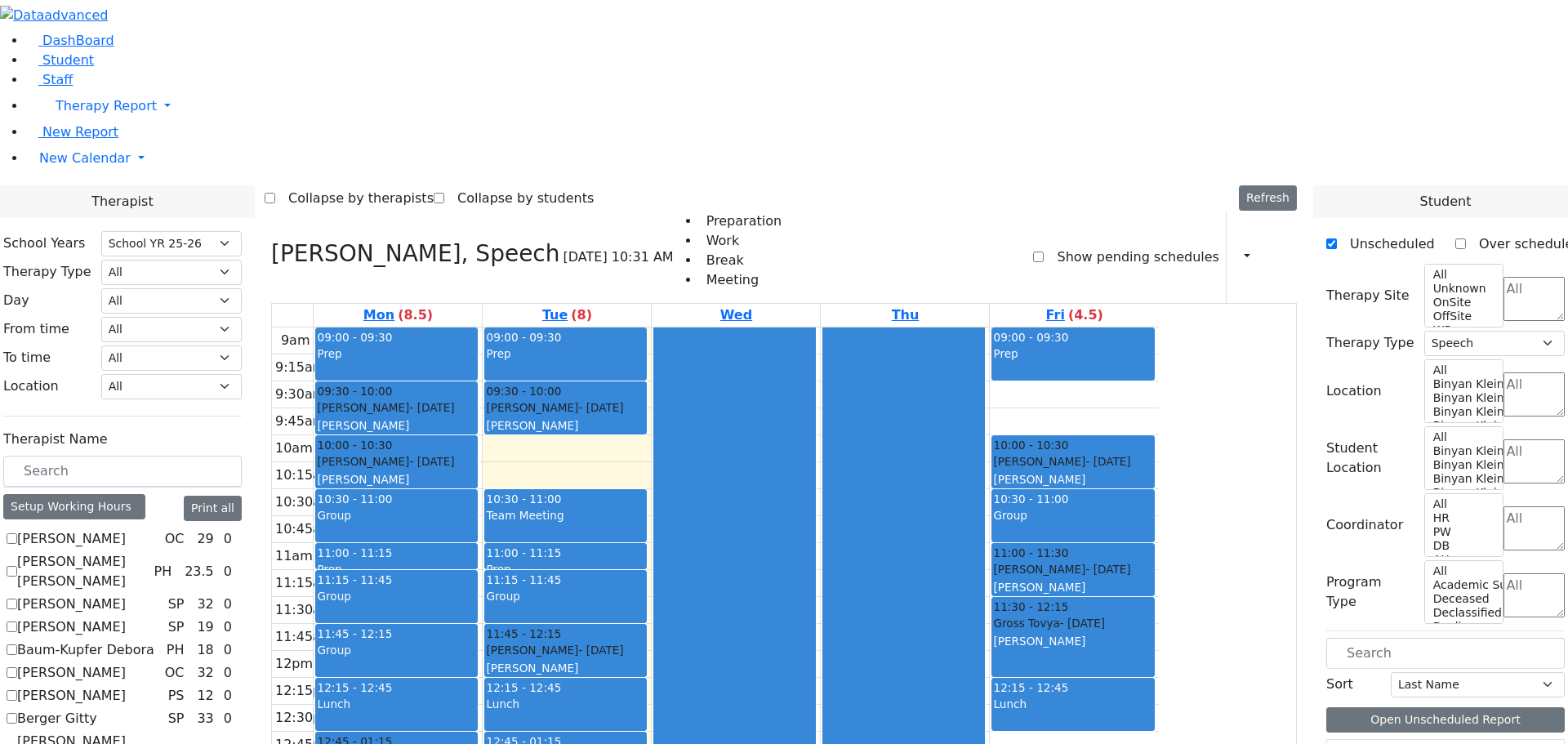
click at [81, 235] on aside "DashBoard Student Staff Therapy Report Student Old Calendar" at bounding box center [784, 117] width 1568 height 235
